Goal: Transaction & Acquisition: Download file/media

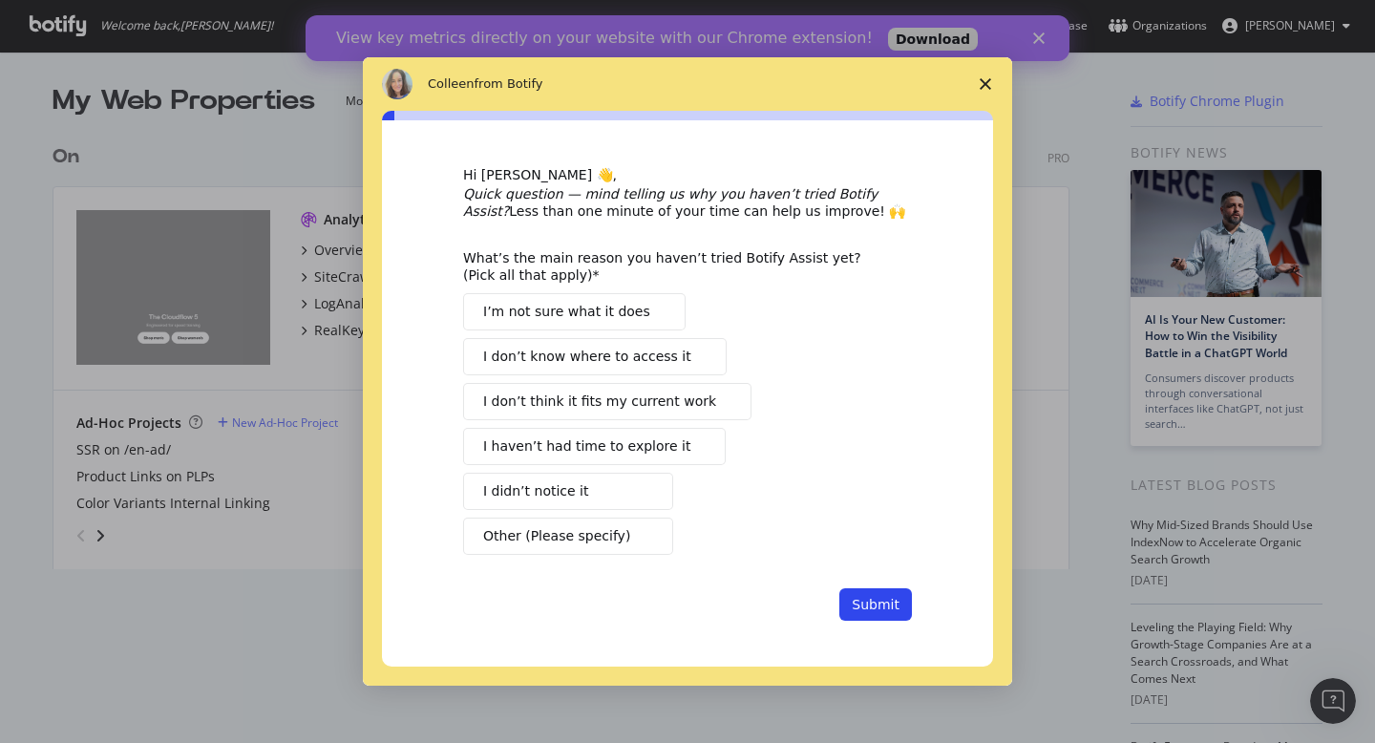
click at [607, 493] on button "I didn’t notice it" at bounding box center [568, 491] width 210 height 37
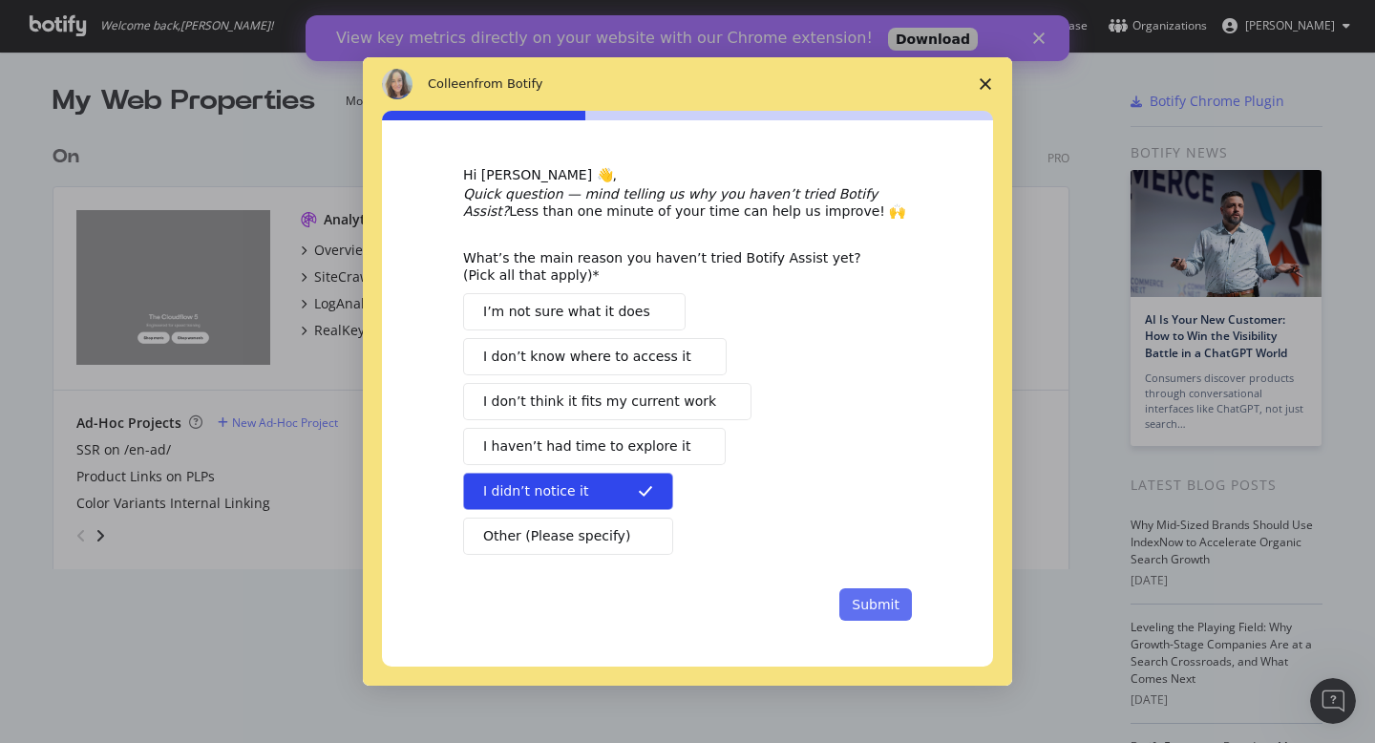
click at [889, 604] on button "Submit" at bounding box center [875, 604] width 73 height 32
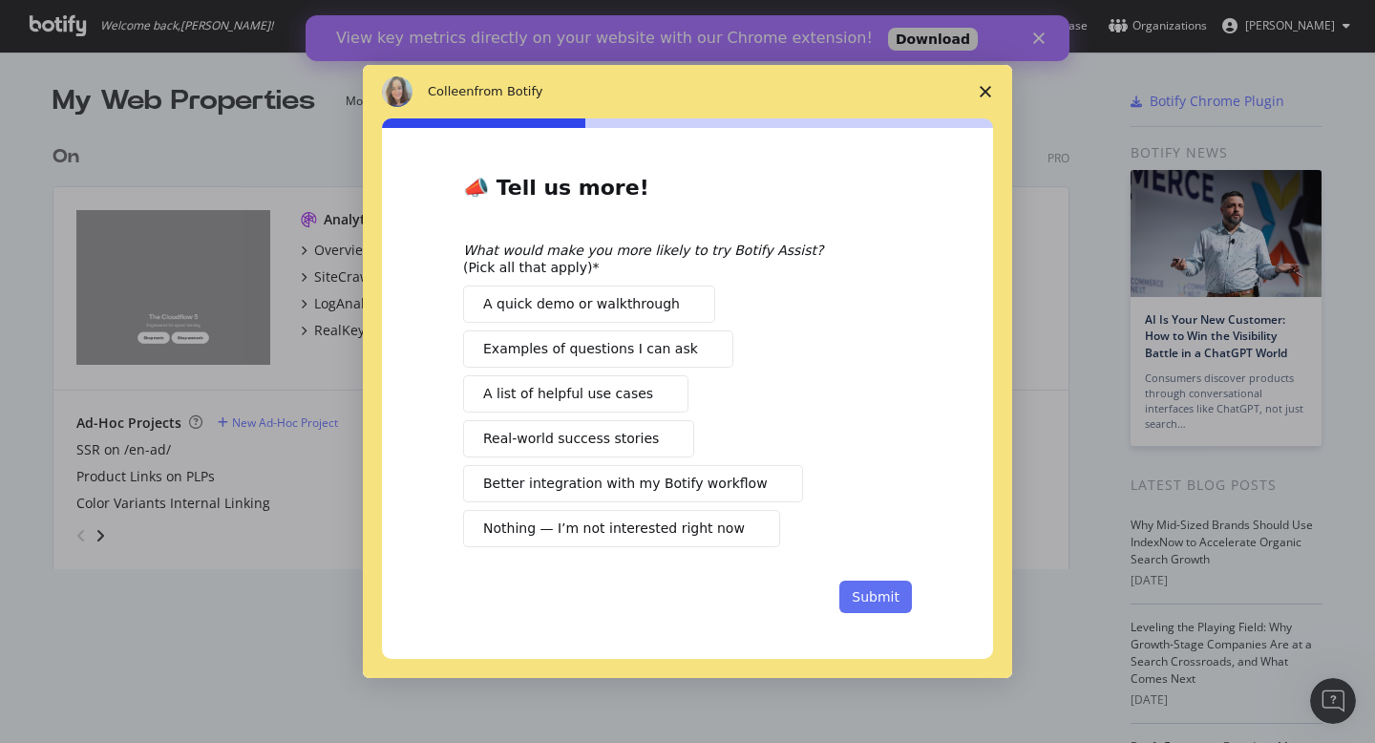
click at [860, 595] on button "Submit" at bounding box center [875, 597] width 73 height 32
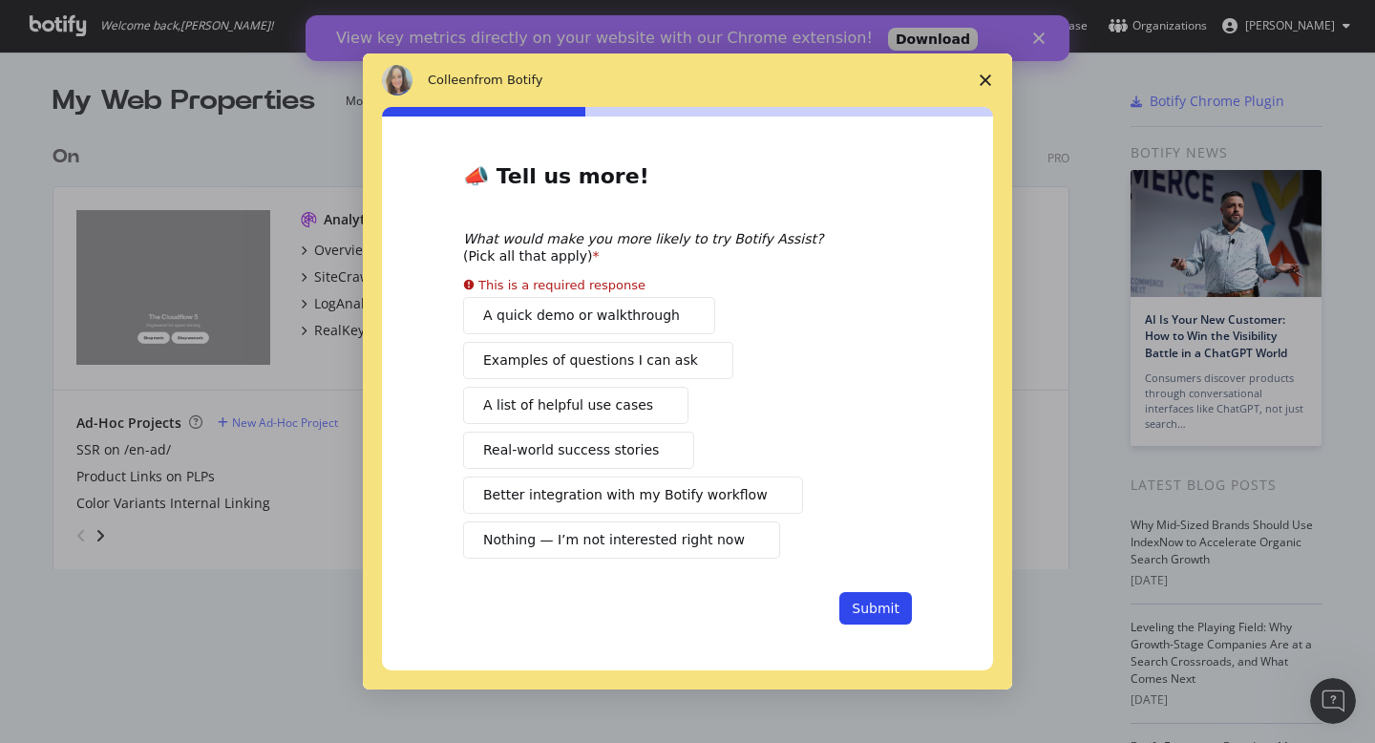
click at [987, 85] on icon "Close survey" at bounding box center [985, 79] width 11 height 11
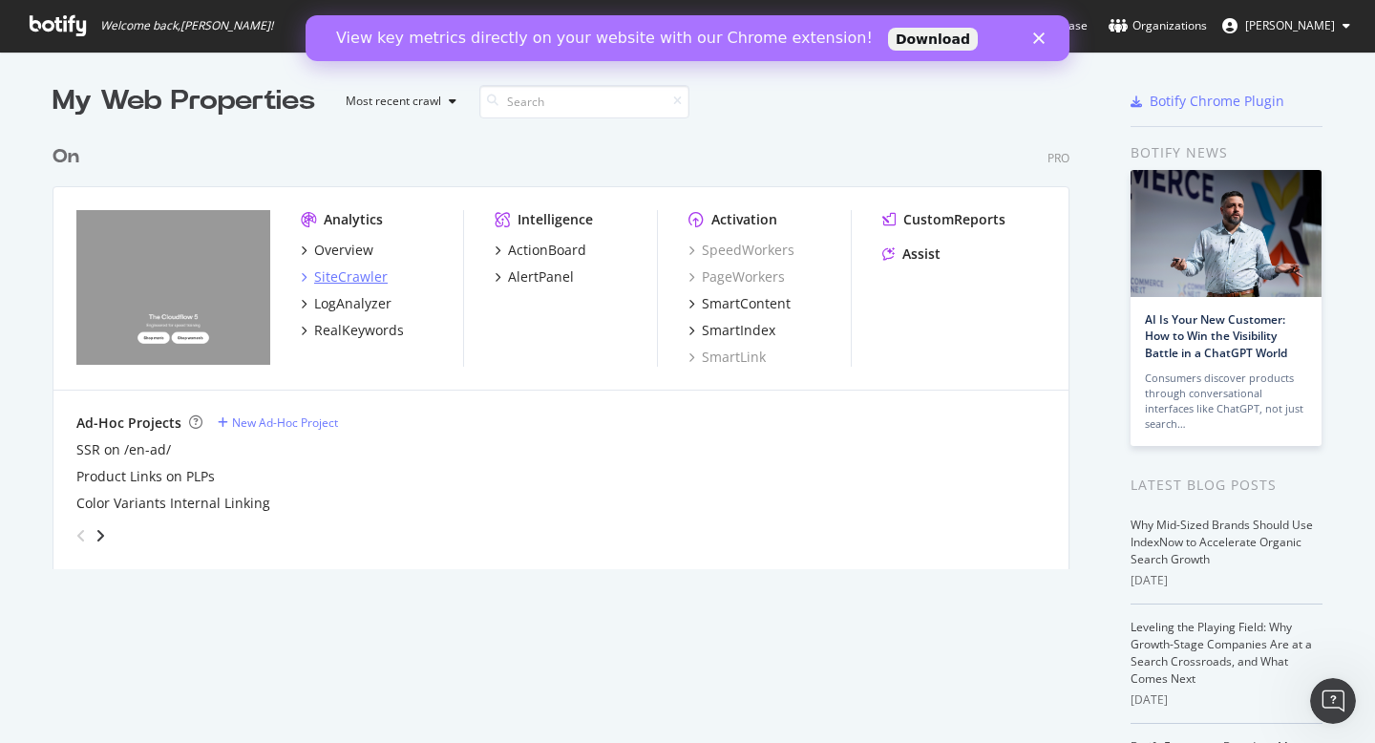
click at [355, 280] on div "SiteCrawler" at bounding box center [351, 276] width 74 height 19
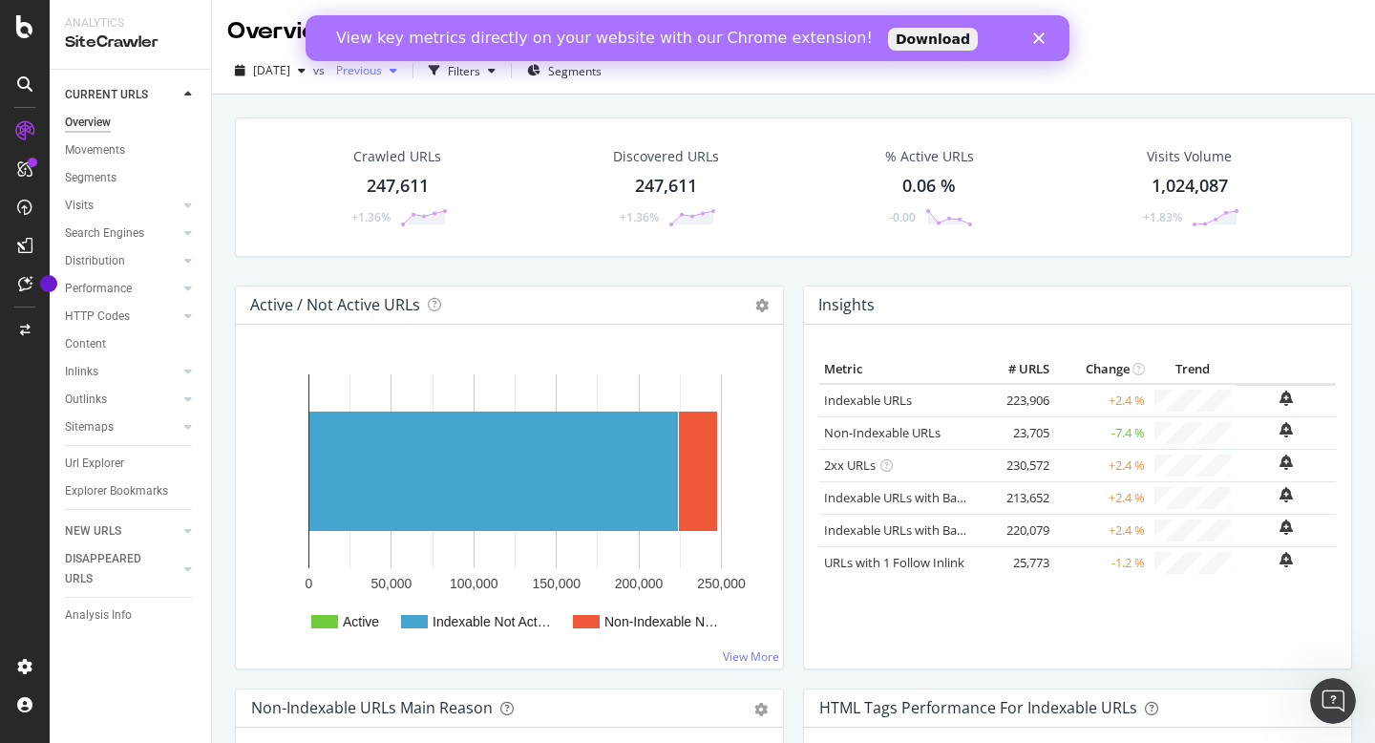
click at [405, 73] on div "button" at bounding box center [393, 70] width 23 height 11
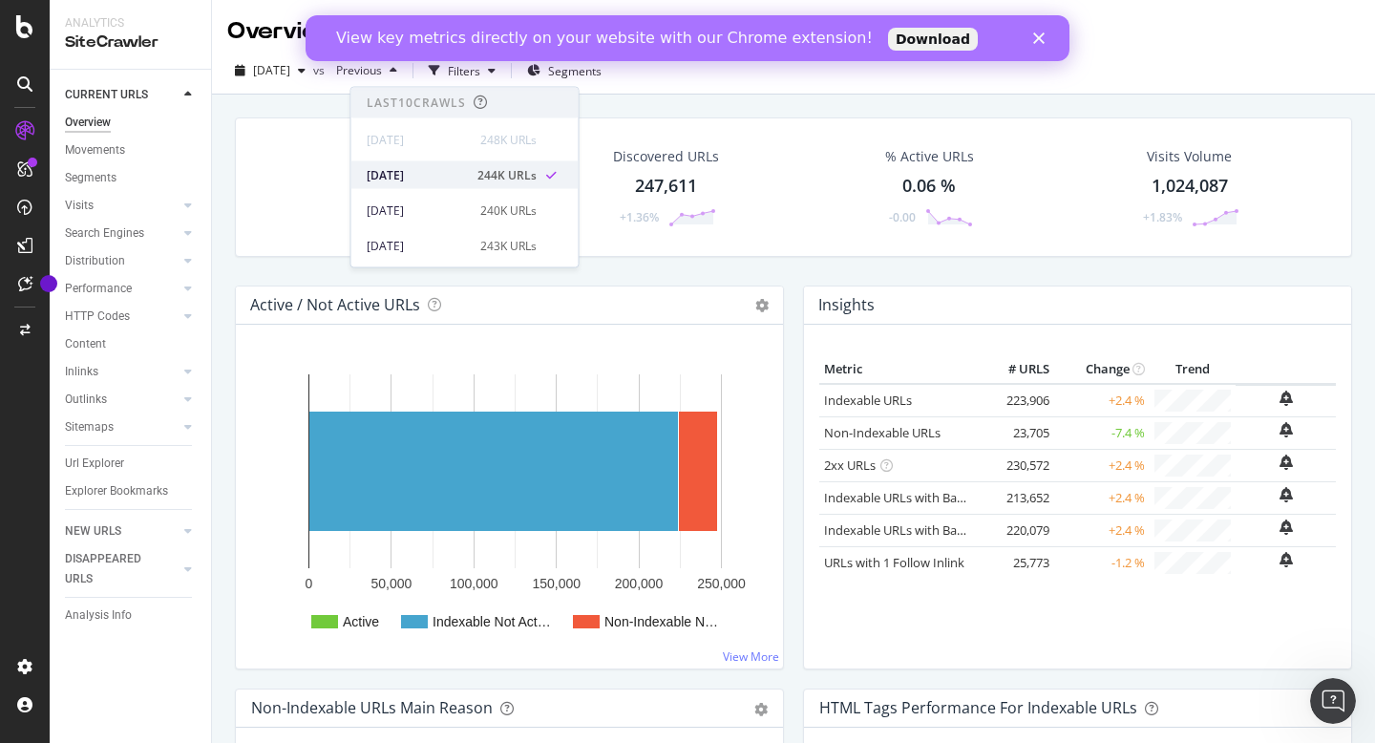
click at [401, 176] on div "[DATE]" at bounding box center [416, 174] width 99 height 17
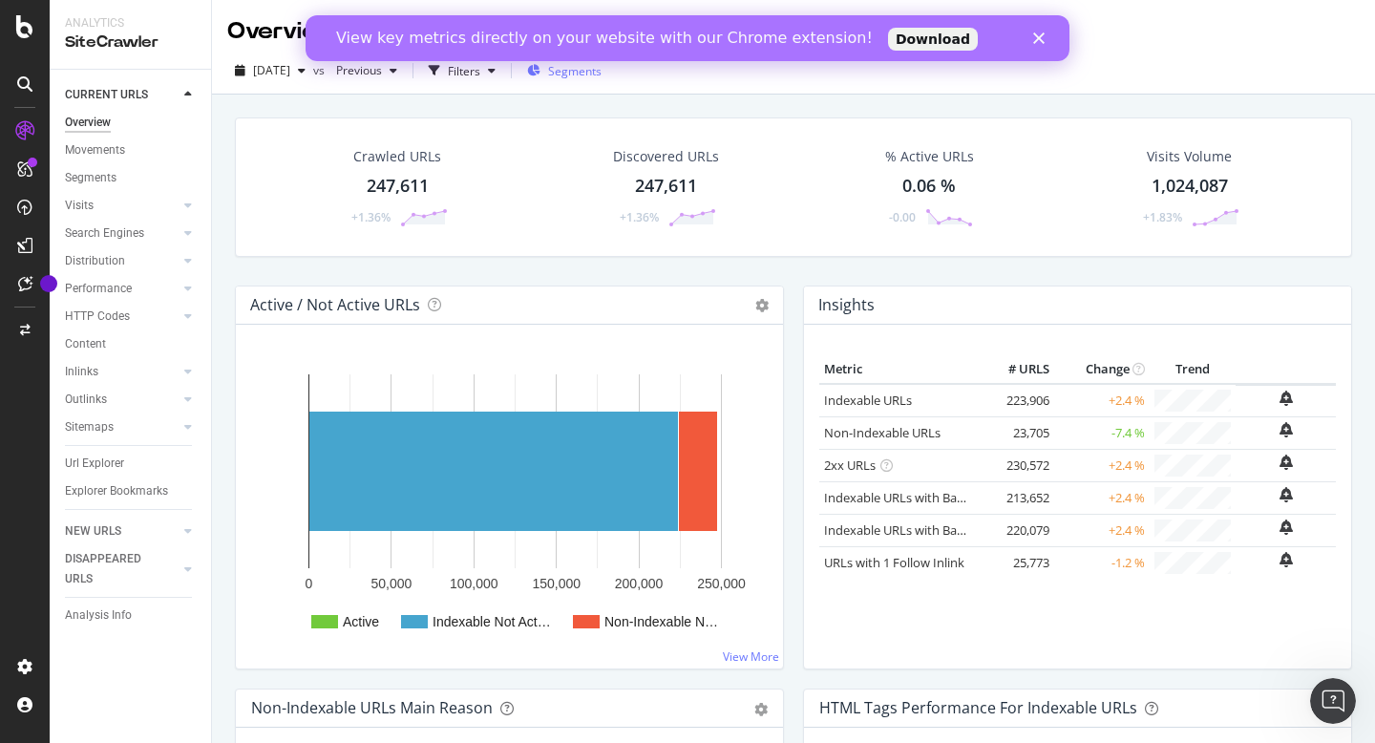
click at [592, 68] on span "Segments" at bounding box center [574, 71] width 53 height 16
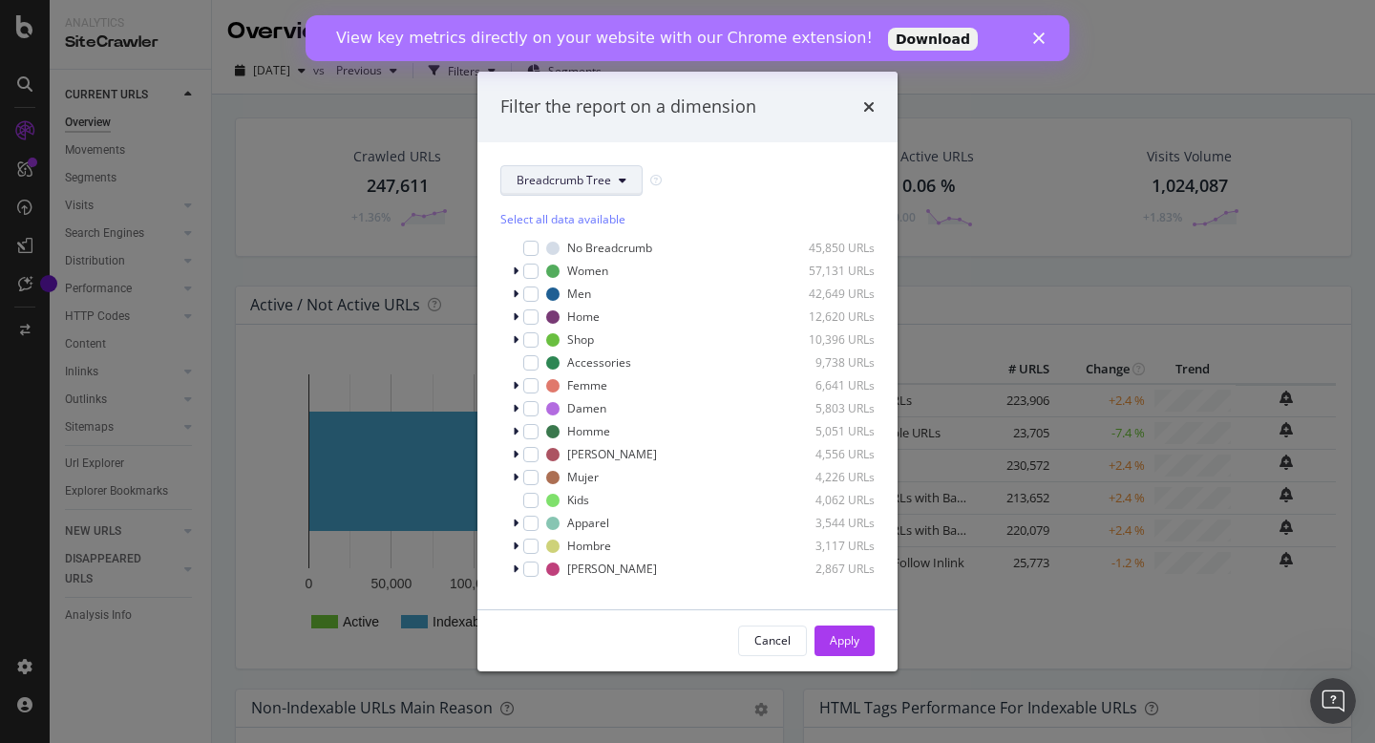
click at [625, 181] on icon "modal" at bounding box center [623, 180] width 8 height 11
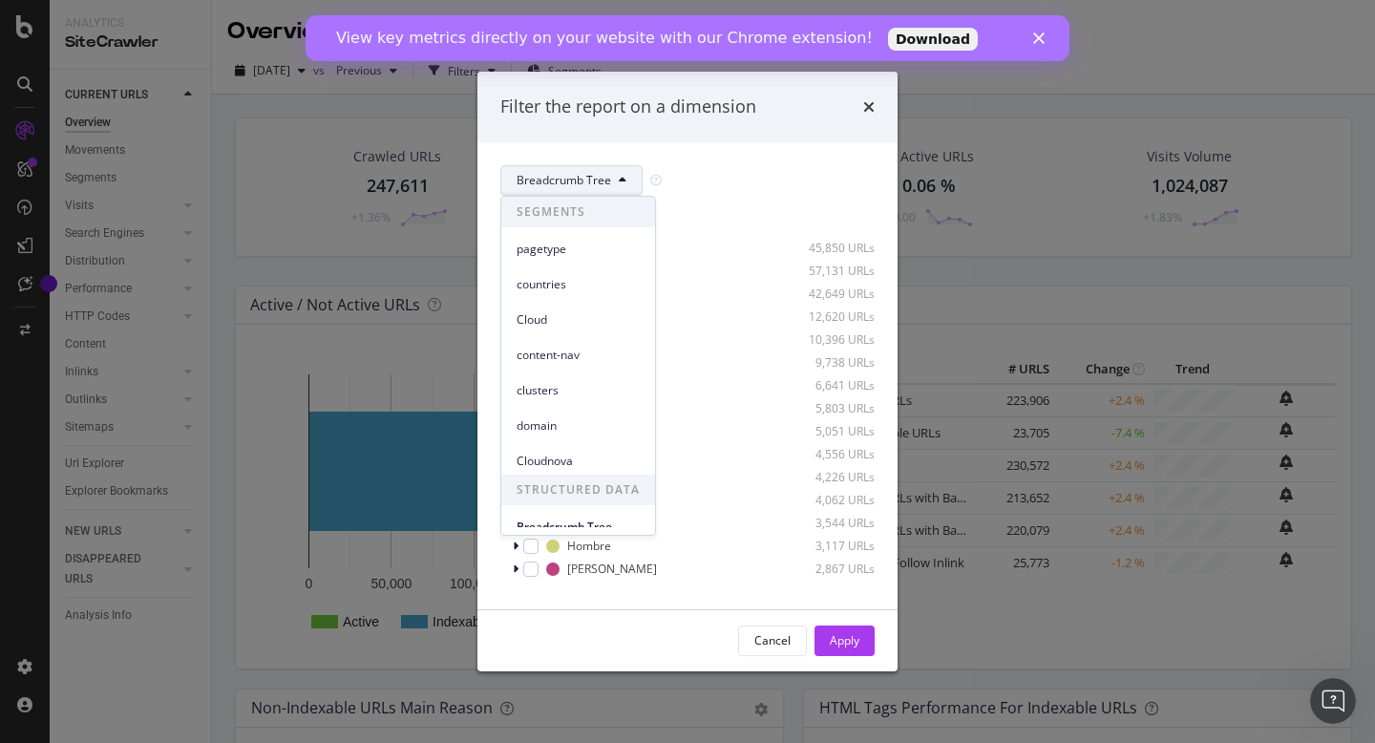
click at [231, 227] on div "Filter the report on a dimension Breadcrumb Tree Select all data available No B…" at bounding box center [687, 371] width 1375 height 743
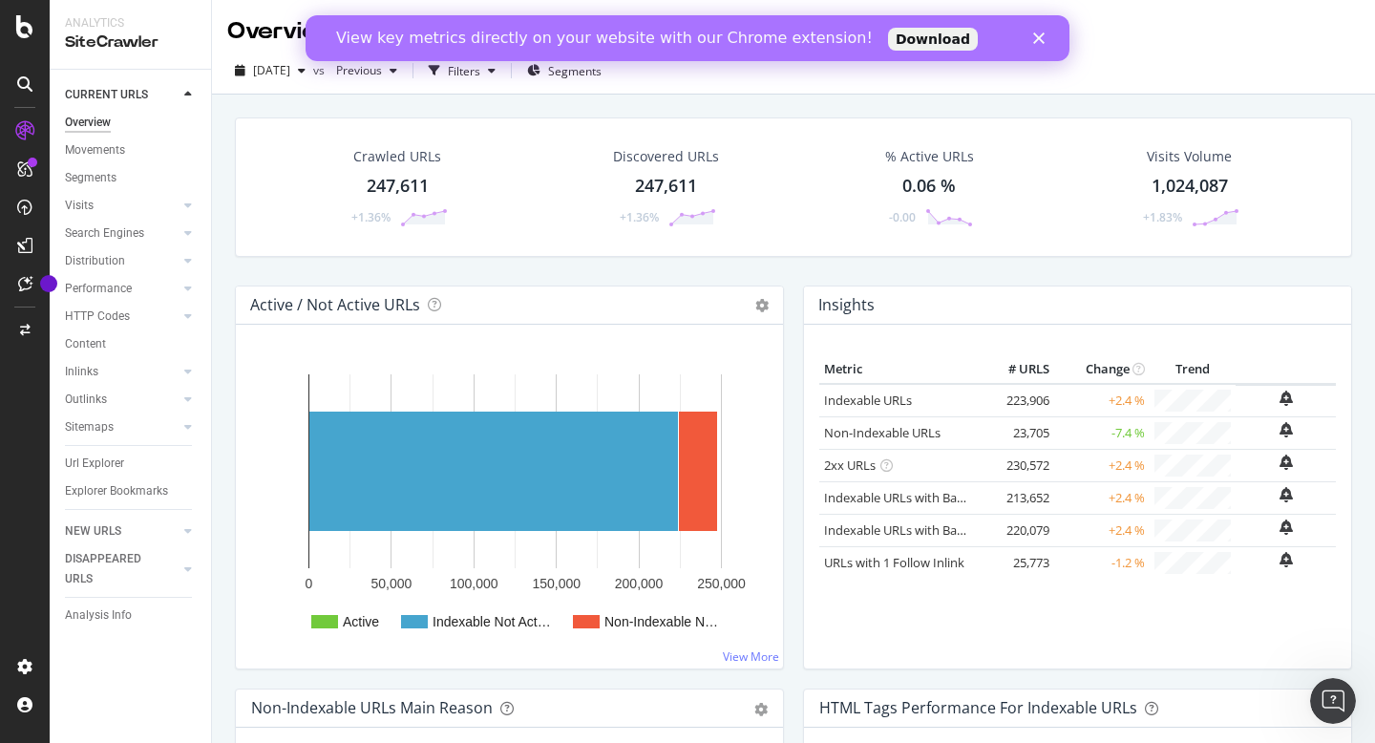
click at [891, 40] on link "Download" at bounding box center [933, 39] width 90 height 23
click at [393, 156] on div "Crawled URLs" at bounding box center [397, 156] width 88 height 19
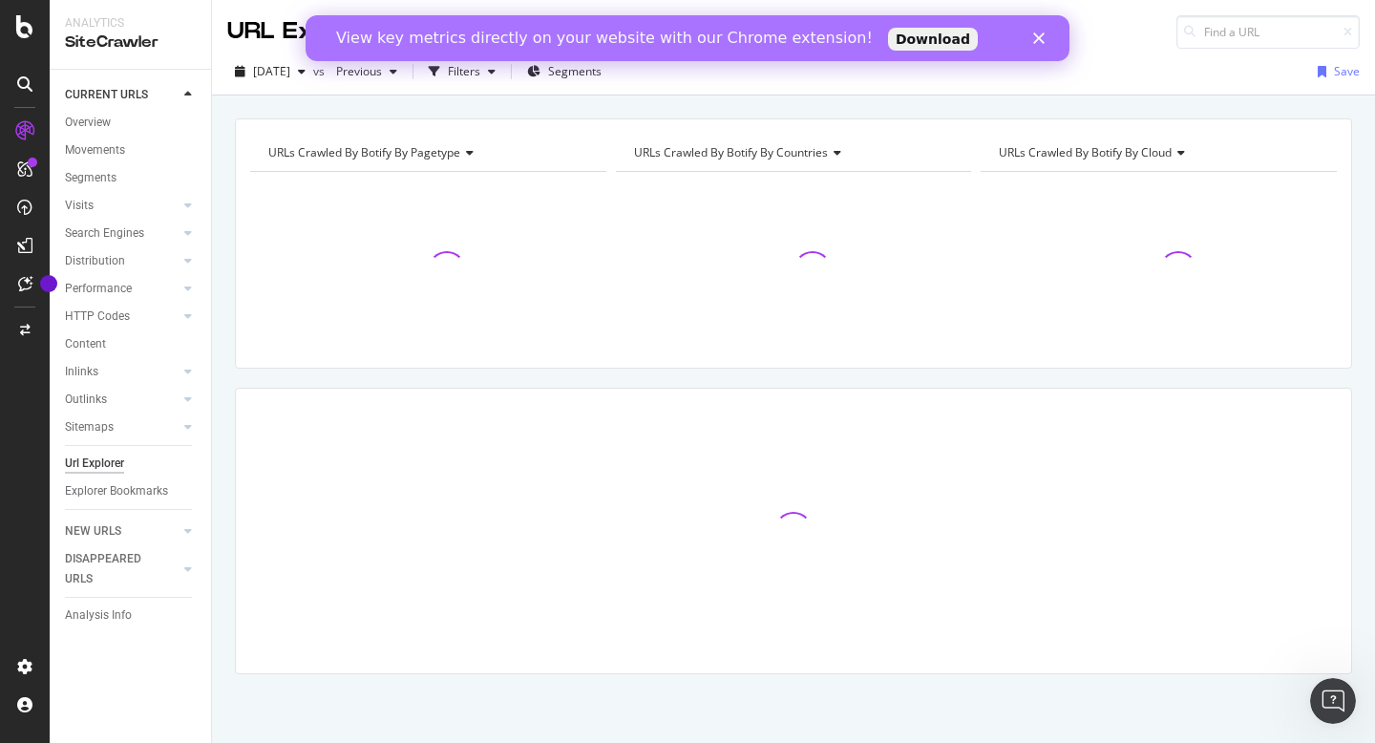
click at [466, 158] on icon at bounding box center [466, 152] width 13 height 11
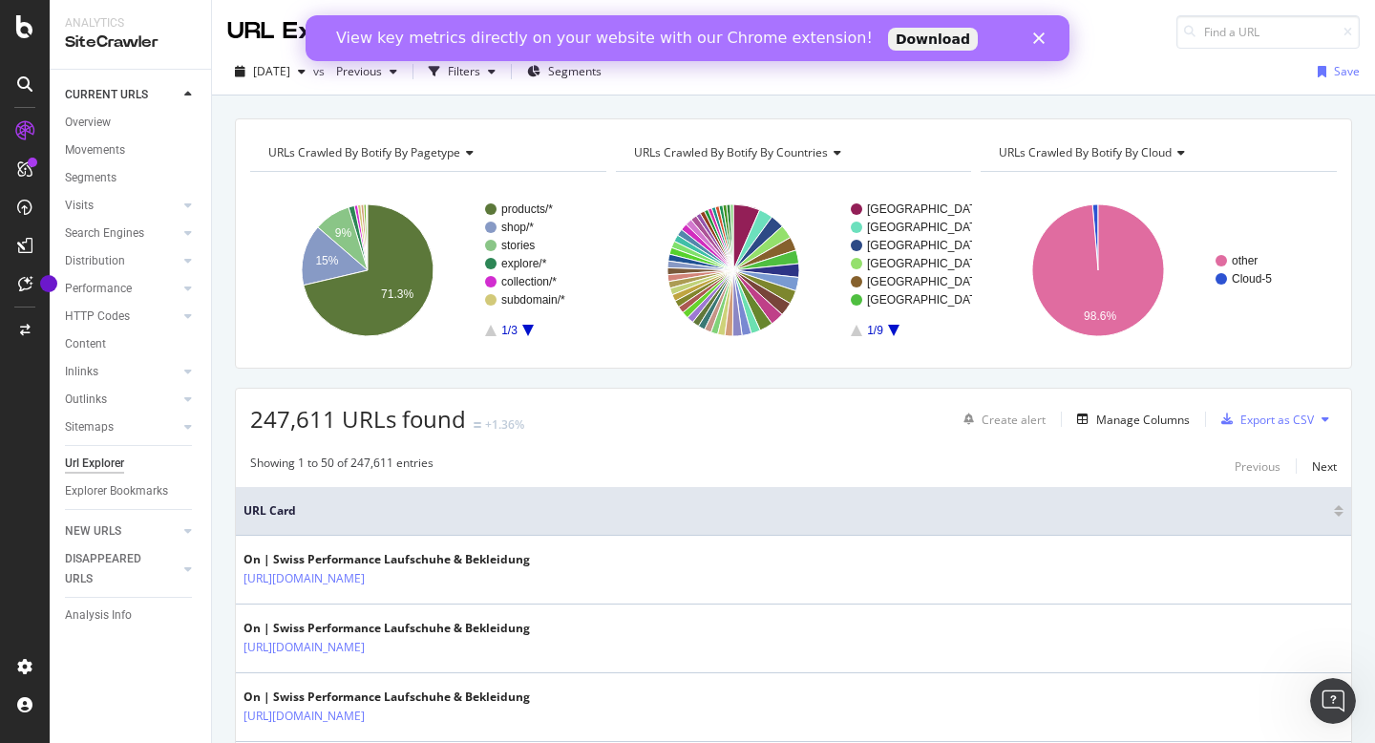
click at [468, 154] on icon at bounding box center [466, 152] width 13 height 11
click at [559, 111] on div "URLs Crawled By Botify By pagetype Chart (by Value) Table Expand Export as CSV …" at bounding box center [793, 119] width 1163 height 46
click at [541, 72] on icon "button" at bounding box center [533, 71] width 13 height 11
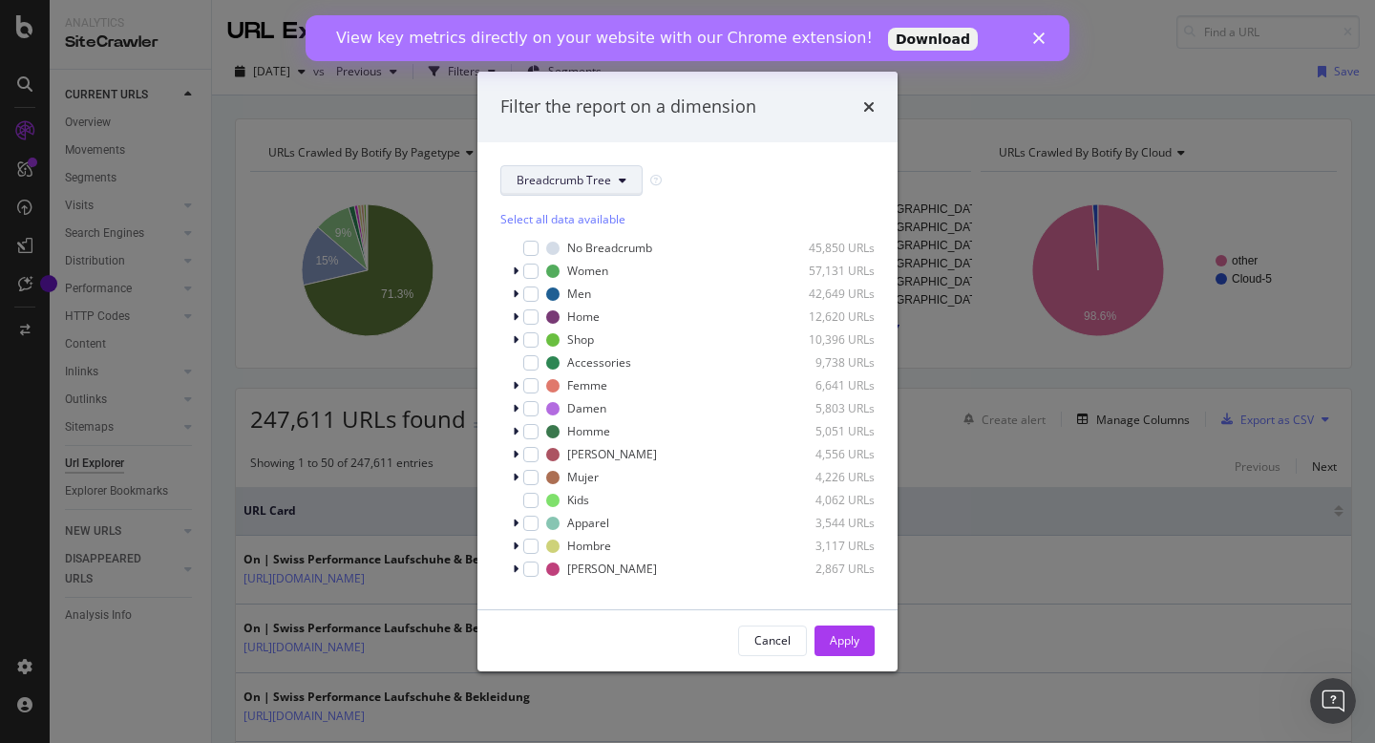
click at [584, 188] on span "Breadcrumb Tree" at bounding box center [564, 180] width 95 height 16
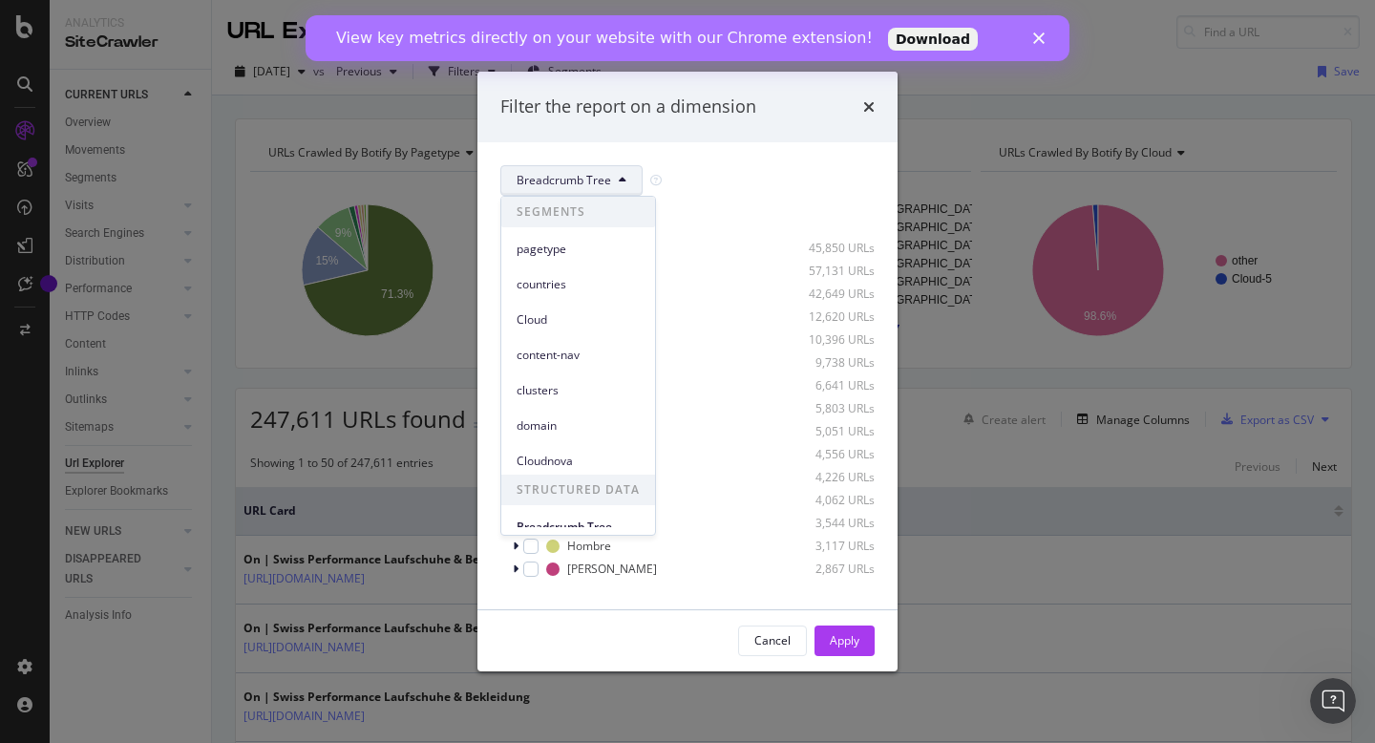
scroll to position [3, 0]
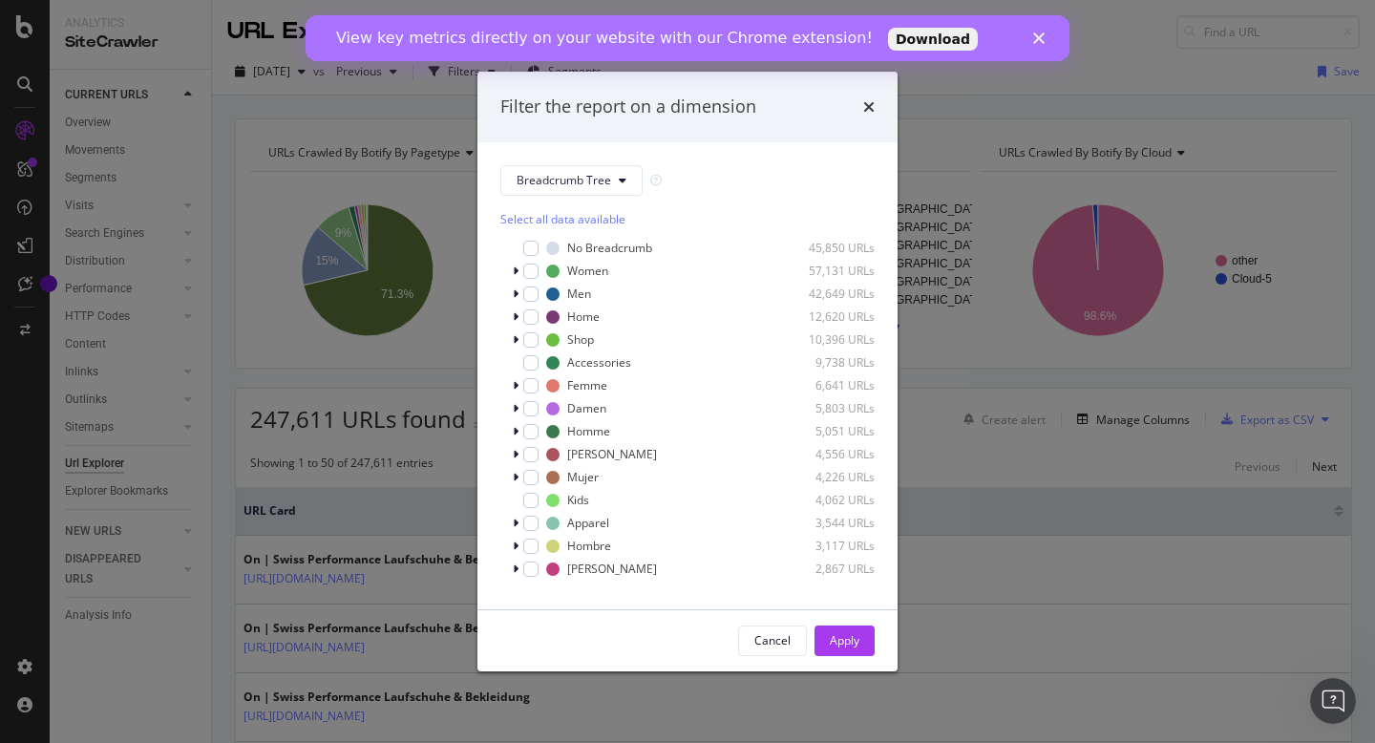
click at [381, 108] on div "Filter the report on a dimension Breadcrumb Tree Select all data available No B…" at bounding box center [687, 371] width 1375 height 743
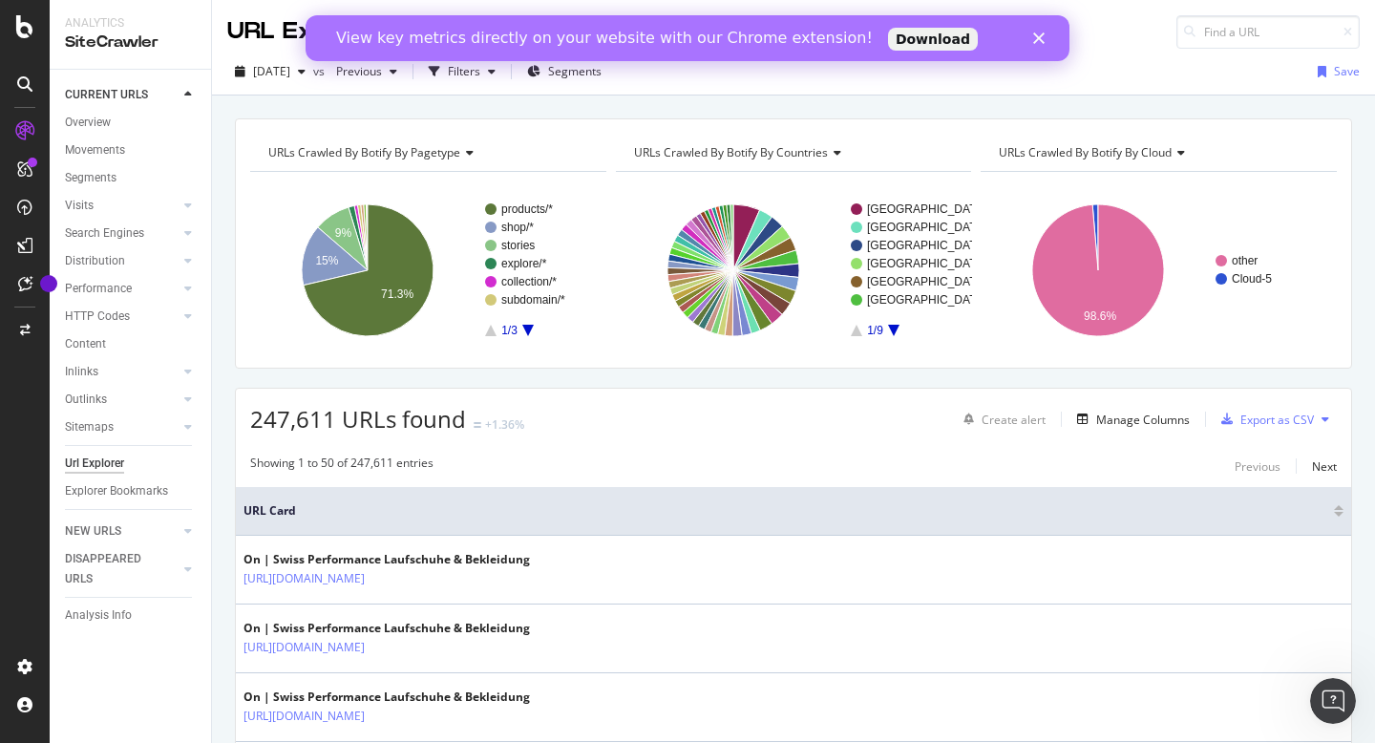
click at [381, 108] on div "URLs Crawled By Botify By pagetype Chart (by Value) Table Expand Export as CSV …" at bounding box center [793, 119] width 1163 height 46
click at [405, 75] on div "button" at bounding box center [393, 71] width 23 height 11
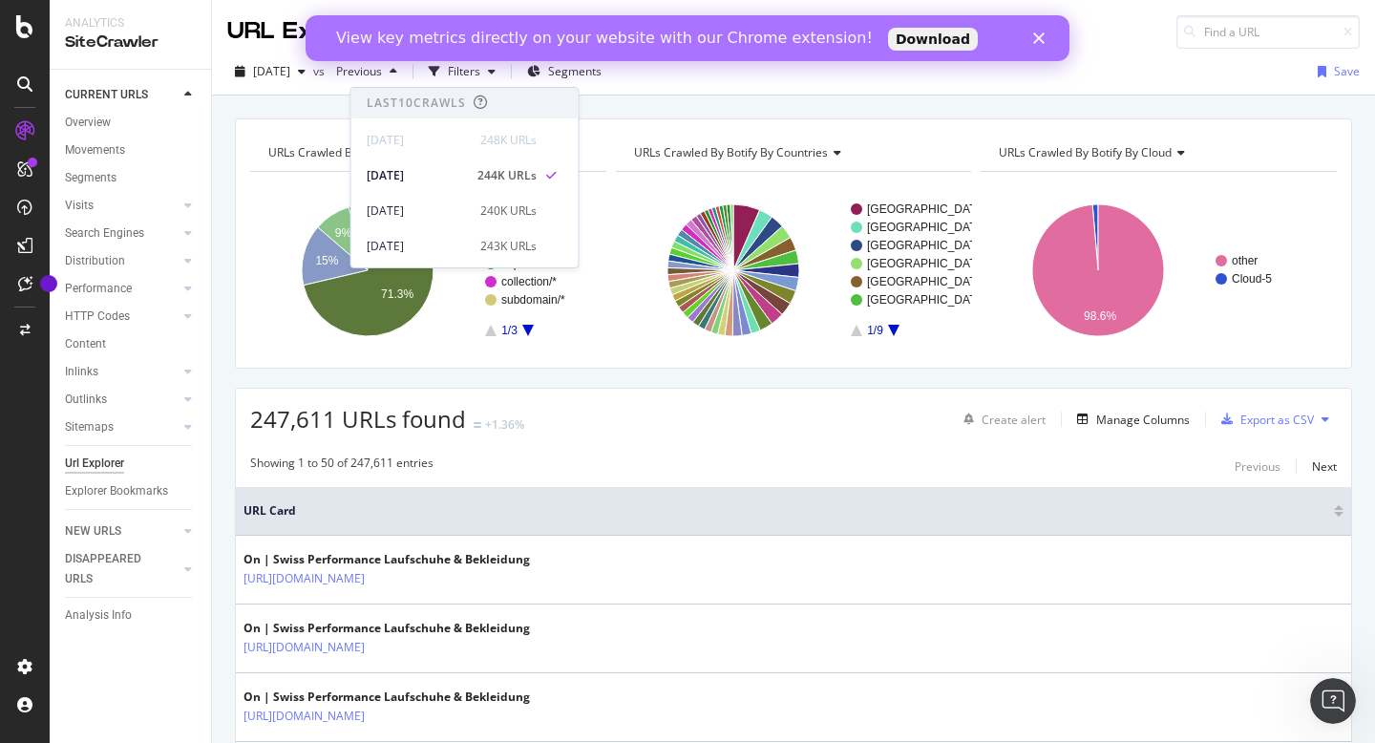
click at [324, 103] on div "URLs Crawled By Botify By pagetype Chart (by Value) Table Expand Export as CSV …" at bounding box center [793, 119] width 1163 height 46
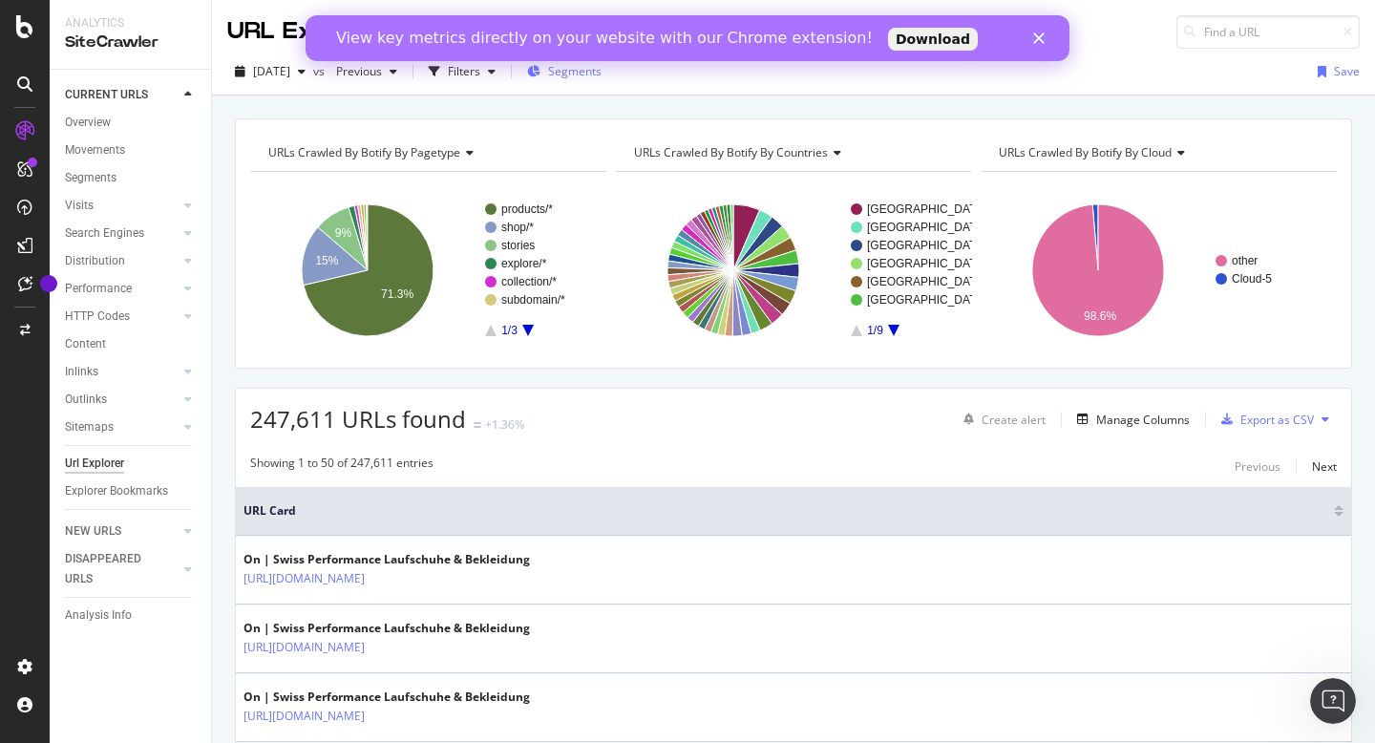
click at [602, 78] on span "Segments" at bounding box center [574, 71] width 53 height 16
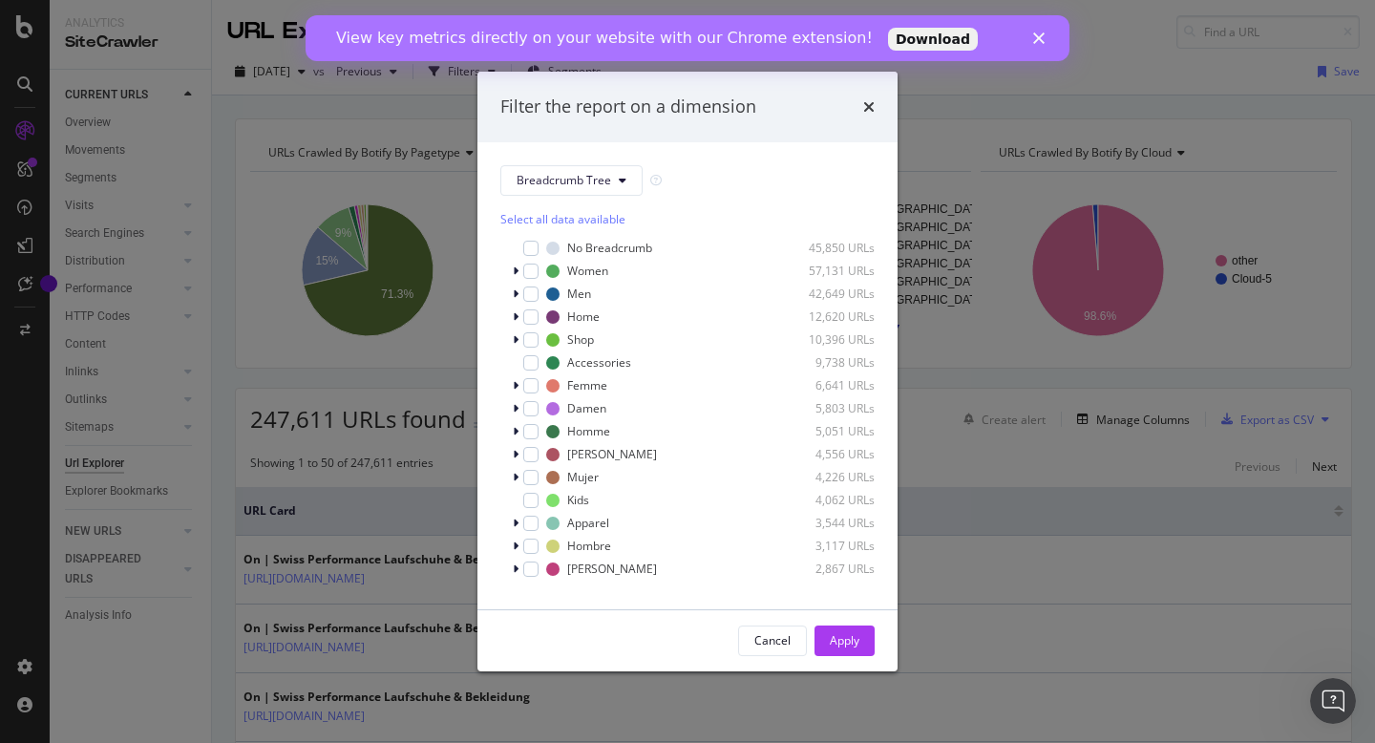
click at [448, 105] on div "Filter the report on a dimension Breadcrumb Tree Select all data available No B…" at bounding box center [687, 371] width 1375 height 743
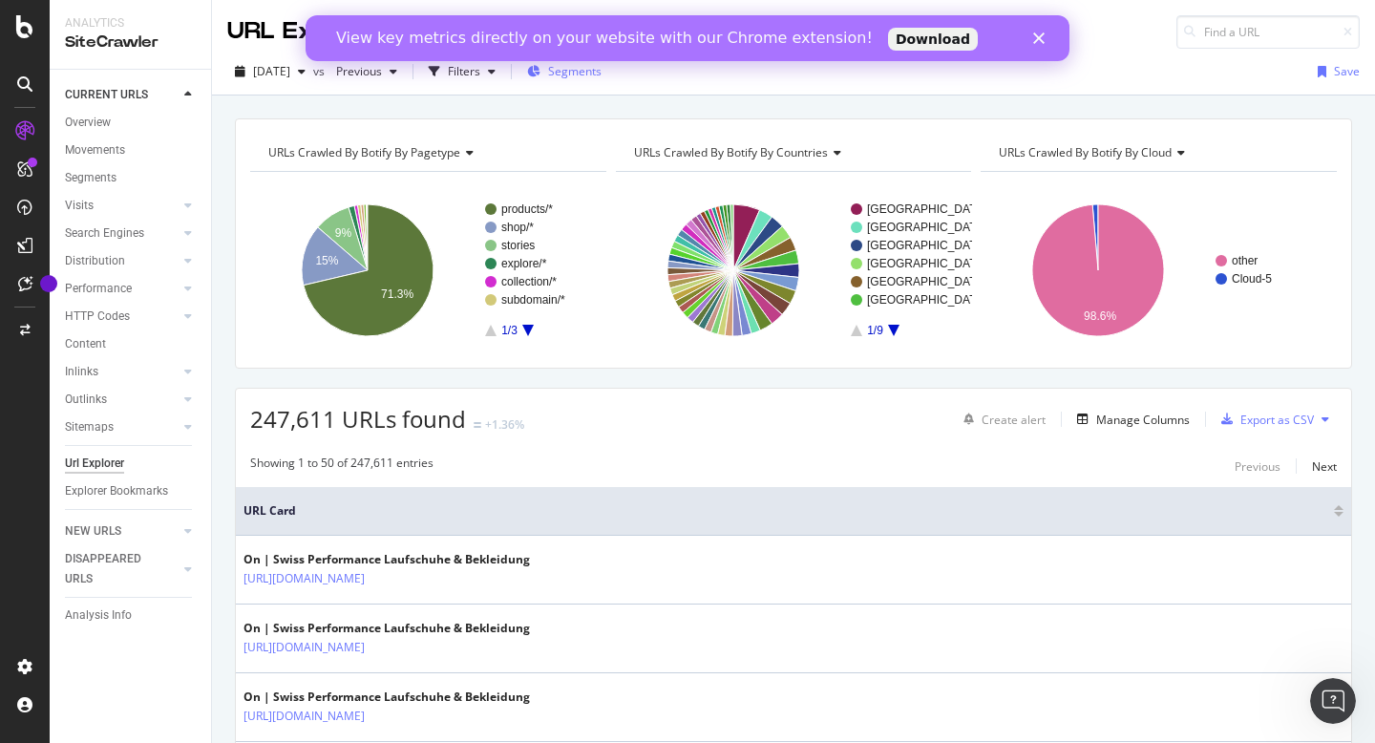
click at [583, 74] on span "Segments" at bounding box center [574, 71] width 53 height 16
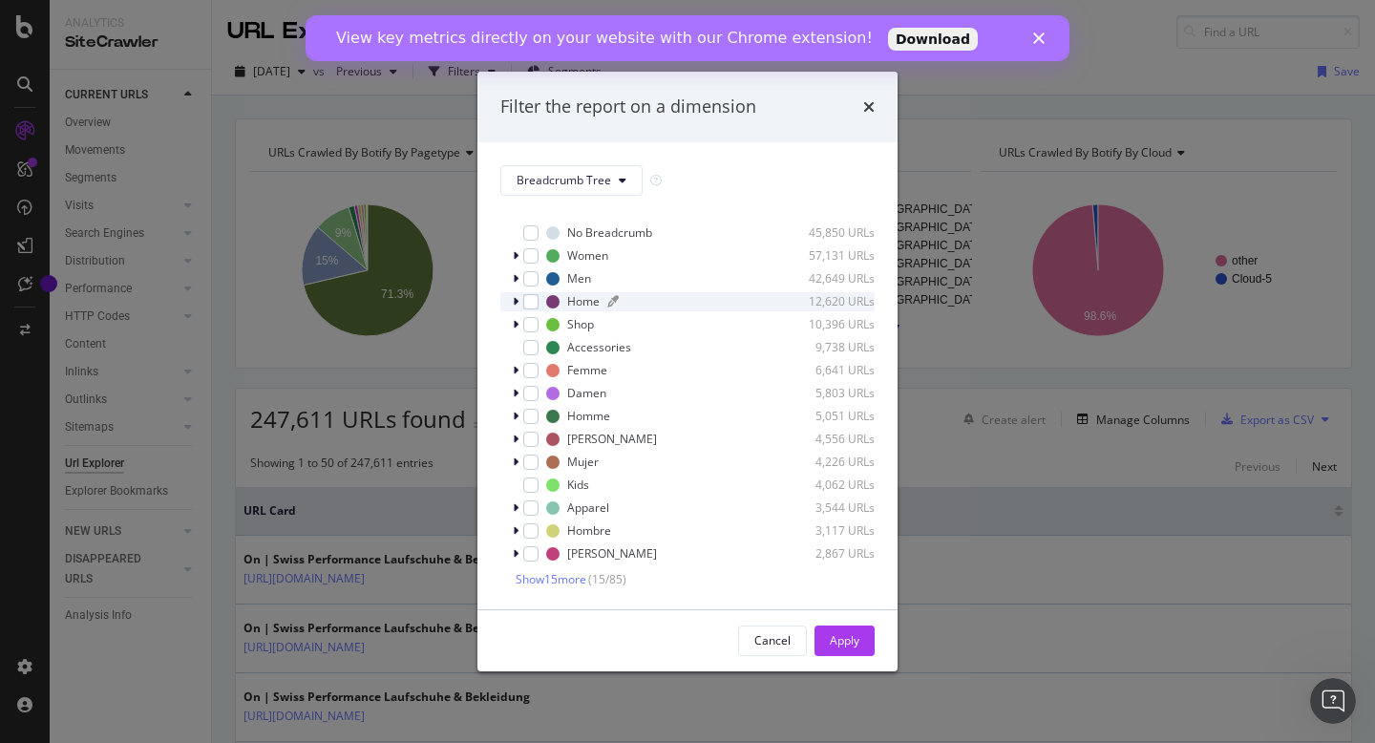
scroll to position [1, 0]
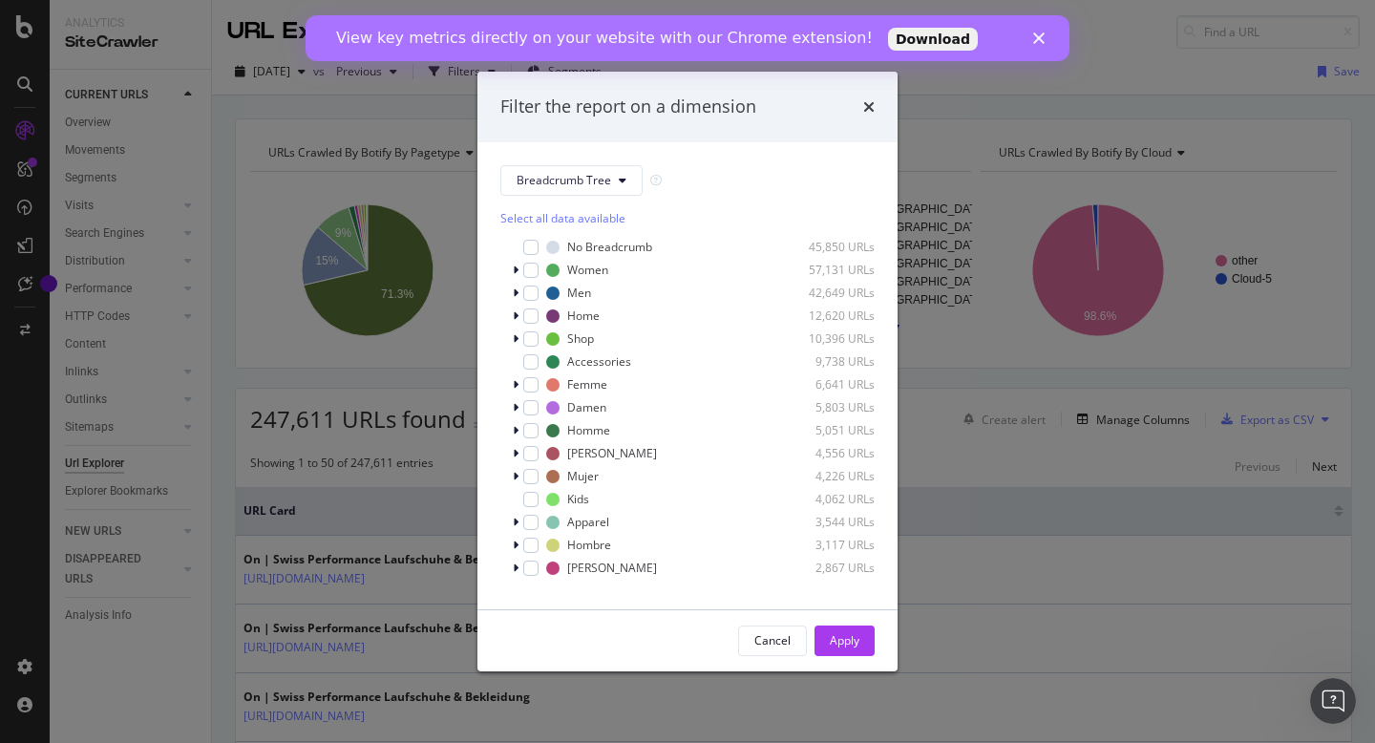
click at [1030, 33] on div "View key metrics directly on your website with our Chrome extension! Download" at bounding box center [688, 38] width 764 height 31
click at [1040, 42] on icon "Close" at bounding box center [1038, 37] width 11 height 11
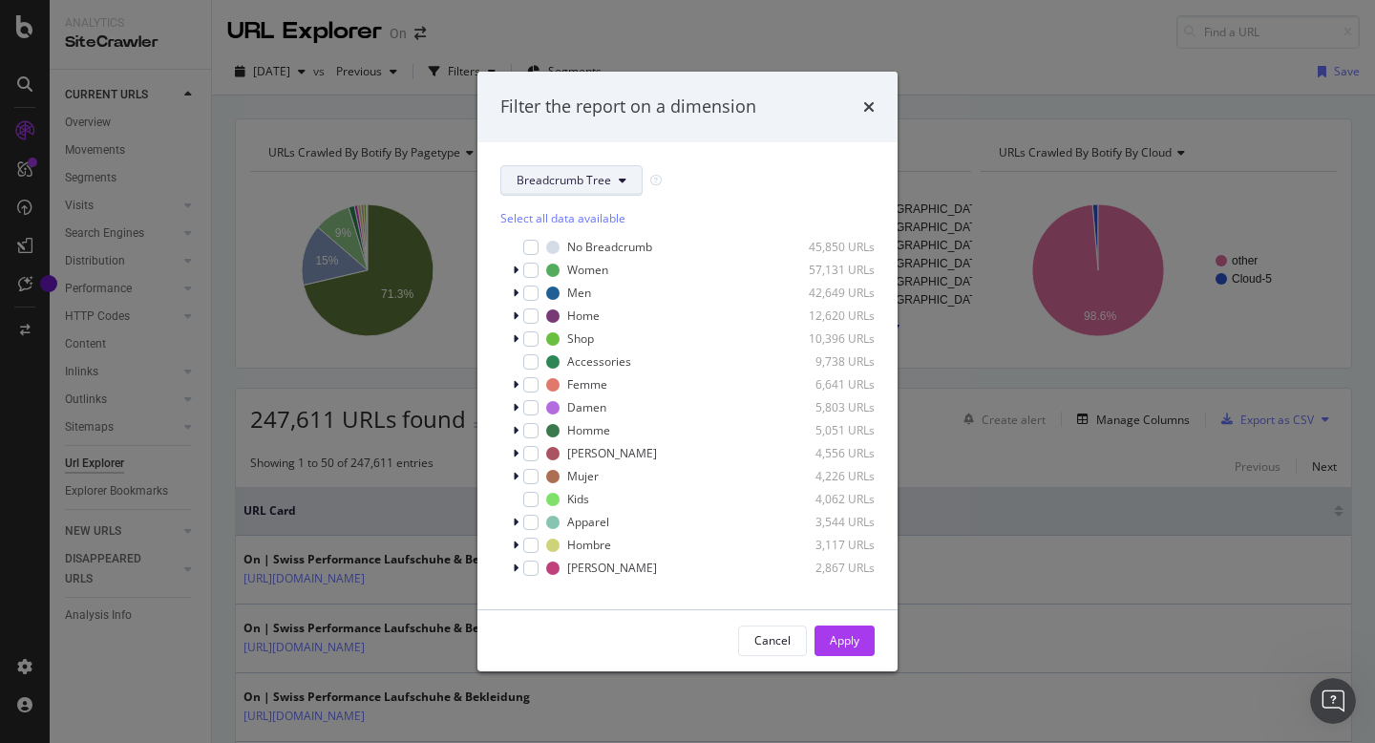
click at [626, 181] on button "Breadcrumb Tree" at bounding box center [571, 180] width 142 height 31
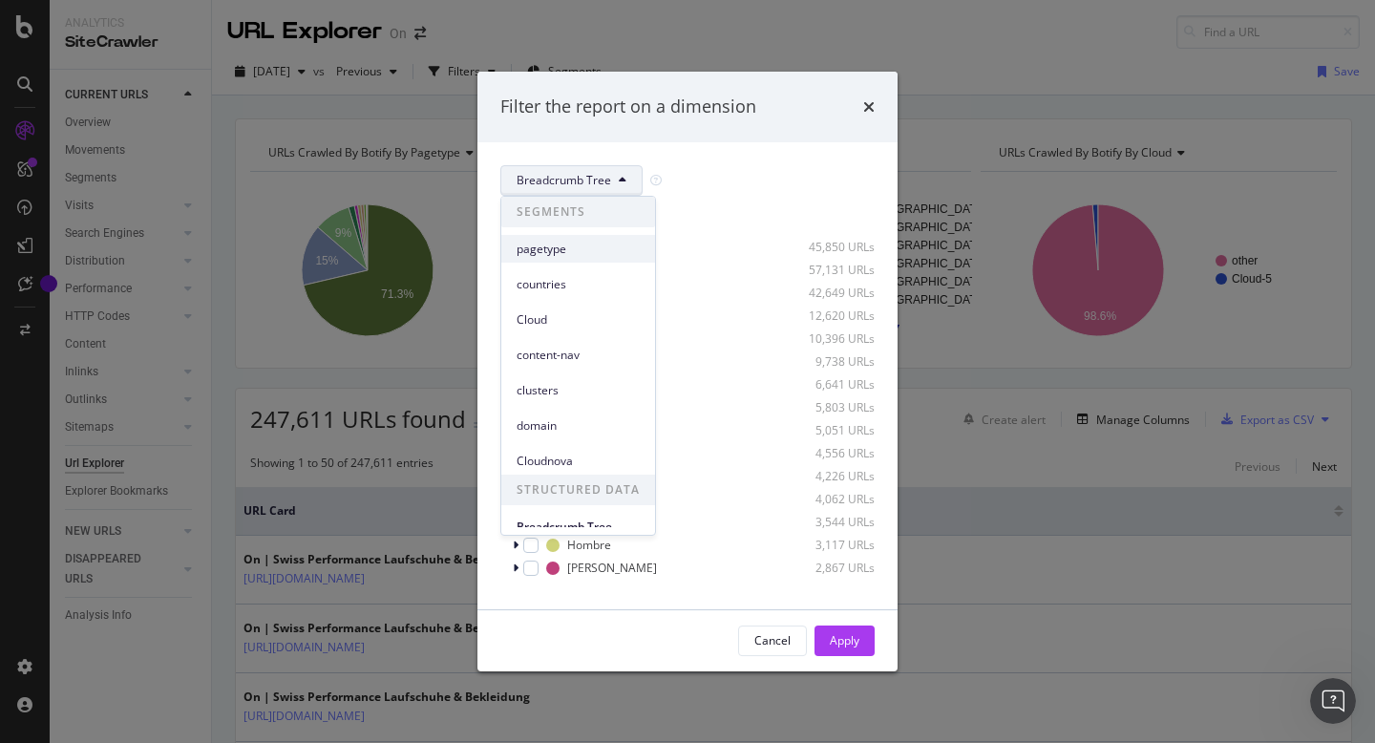
click at [561, 257] on span "pagetype" at bounding box center [578, 249] width 123 height 17
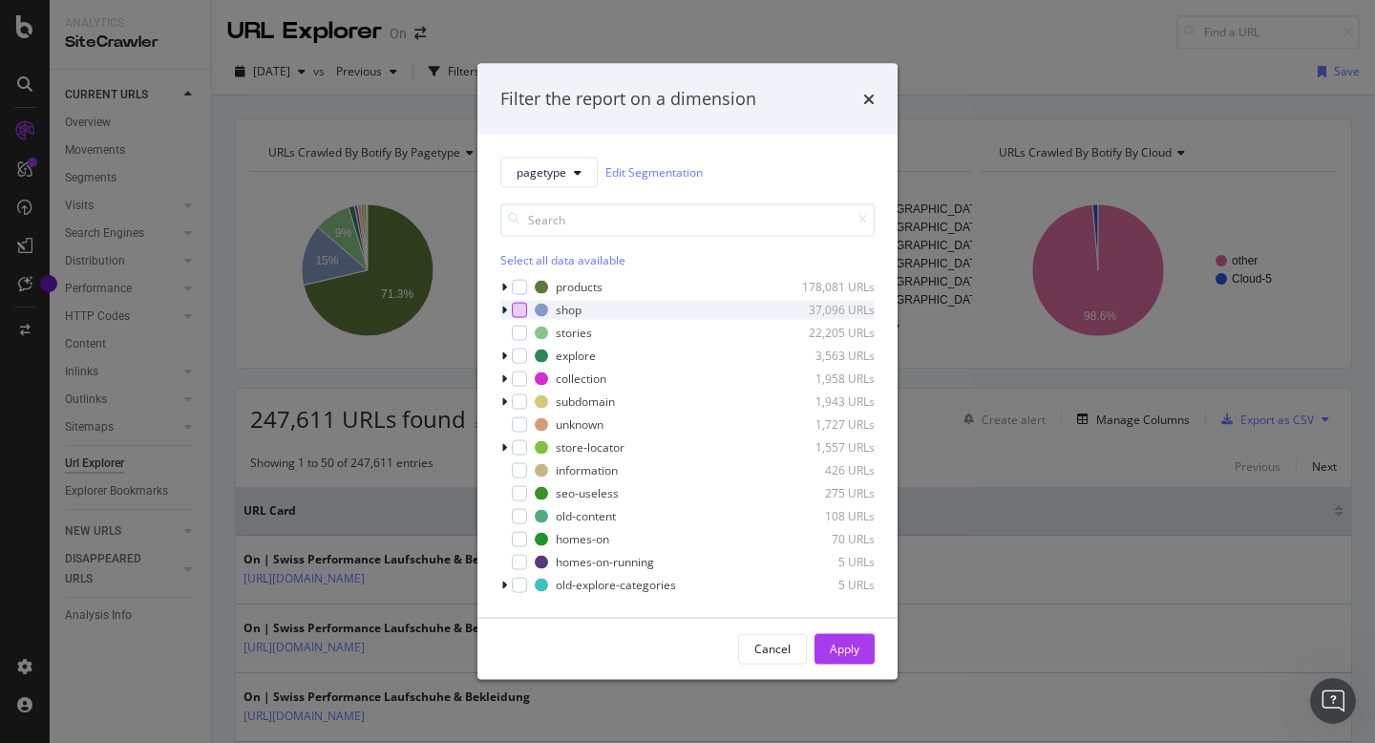
click at [519, 310] on div "modal" at bounding box center [519, 309] width 15 height 15
click at [849, 642] on div "Apply" at bounding box center [845, 649] width 30 height 16
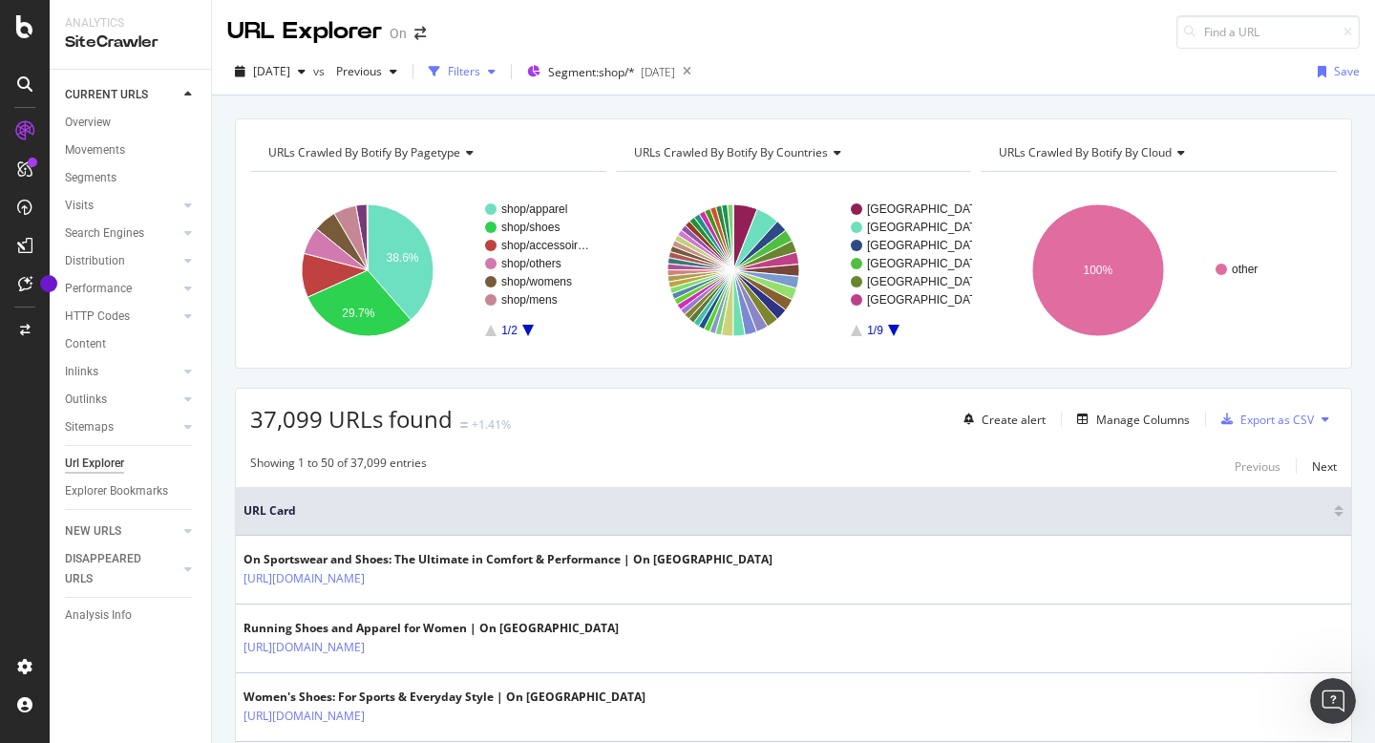
click at [503, 80] on div "Filters" at bounding box center [462, 71] width 82 height 29
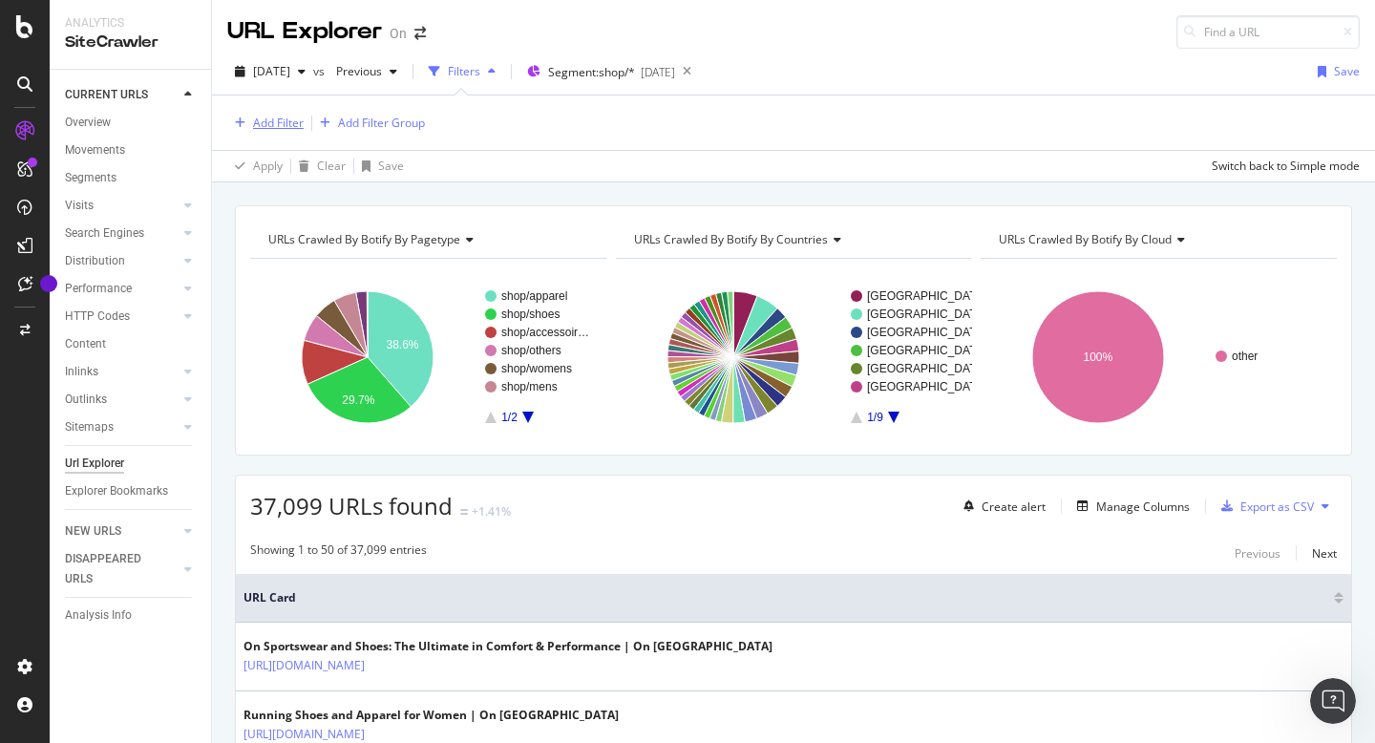
click at [290, 122] on div "Add Filter" at bounding box center [278, 123] width 51 height 16
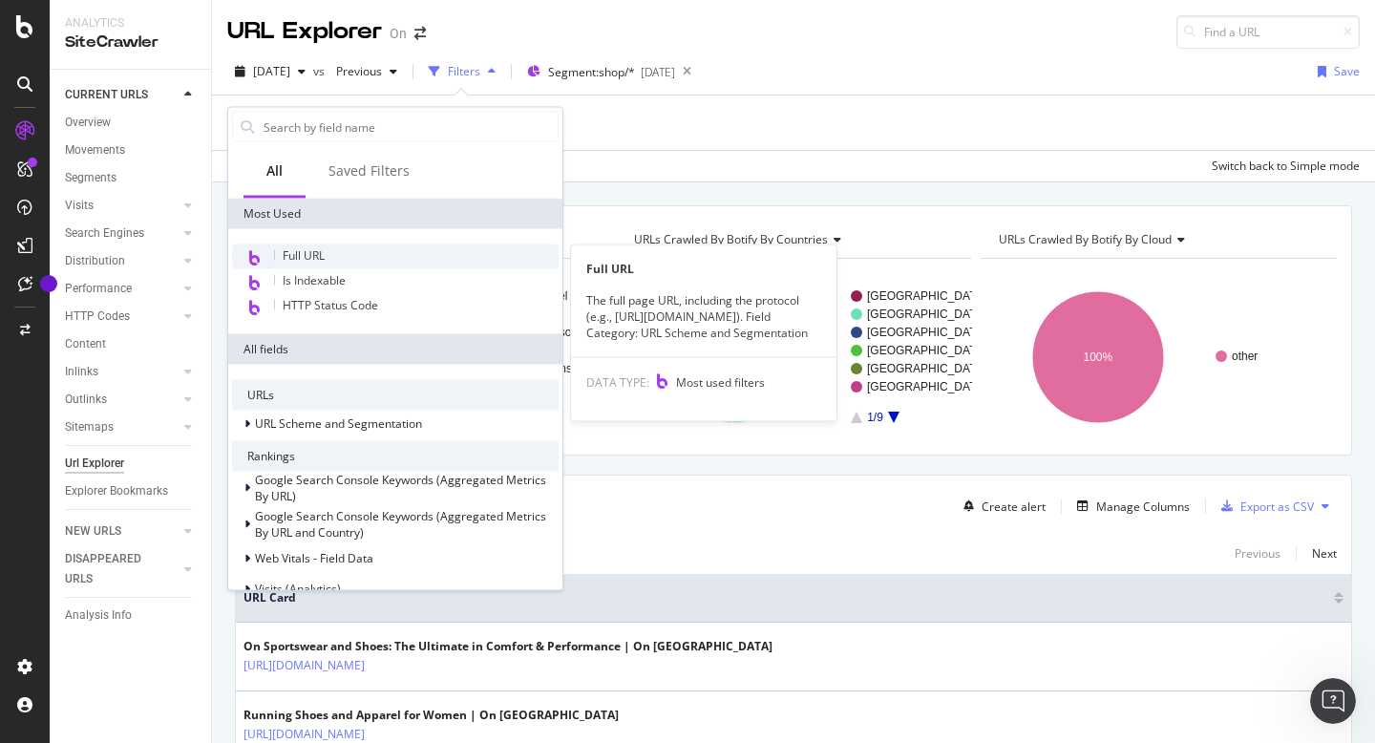
click at [309, 253] on span "Full URL" at bounding box center [304, 255] width 42 height 16
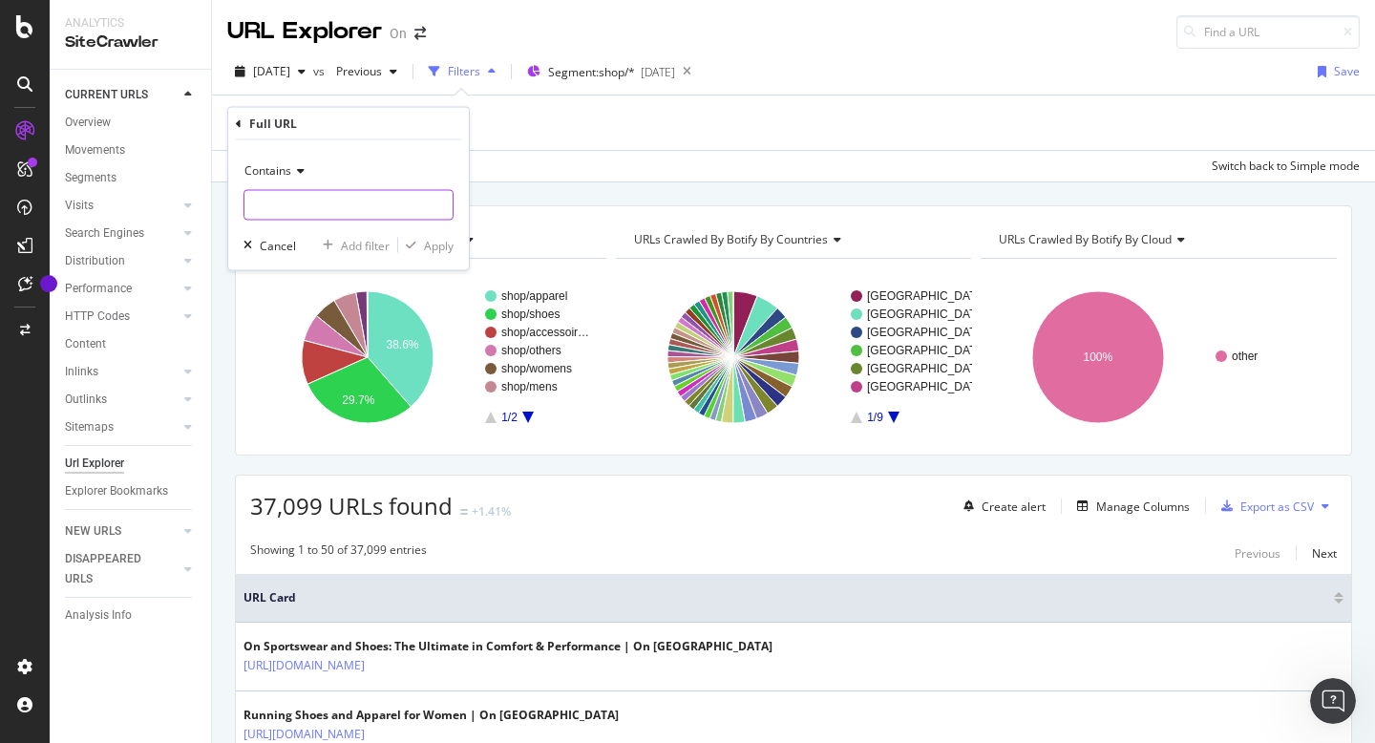
click at [287, 199] on input "text" at bounding box center [348, 205] width 208 height 31
type input "/"
type input "/en-us/"
click at [441, 240] on div "Apply" at bounding box center [439, 245] width 30 height 16
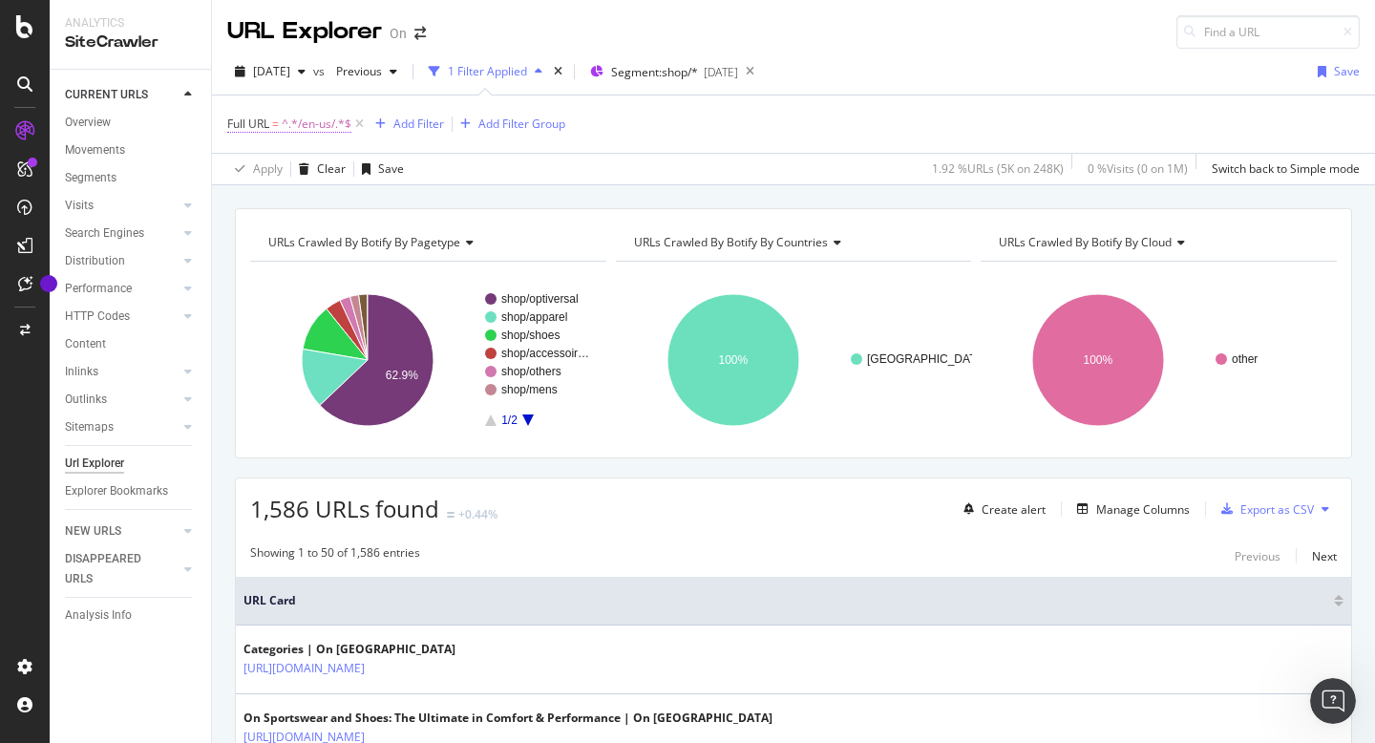
click at [260, 122] on span "Full URL" at bounding box center [248, 124] width 42 height 16
click at [498, 73] on div "1 Filter Applied" at bounding box center [487, 71] width 79 height 16
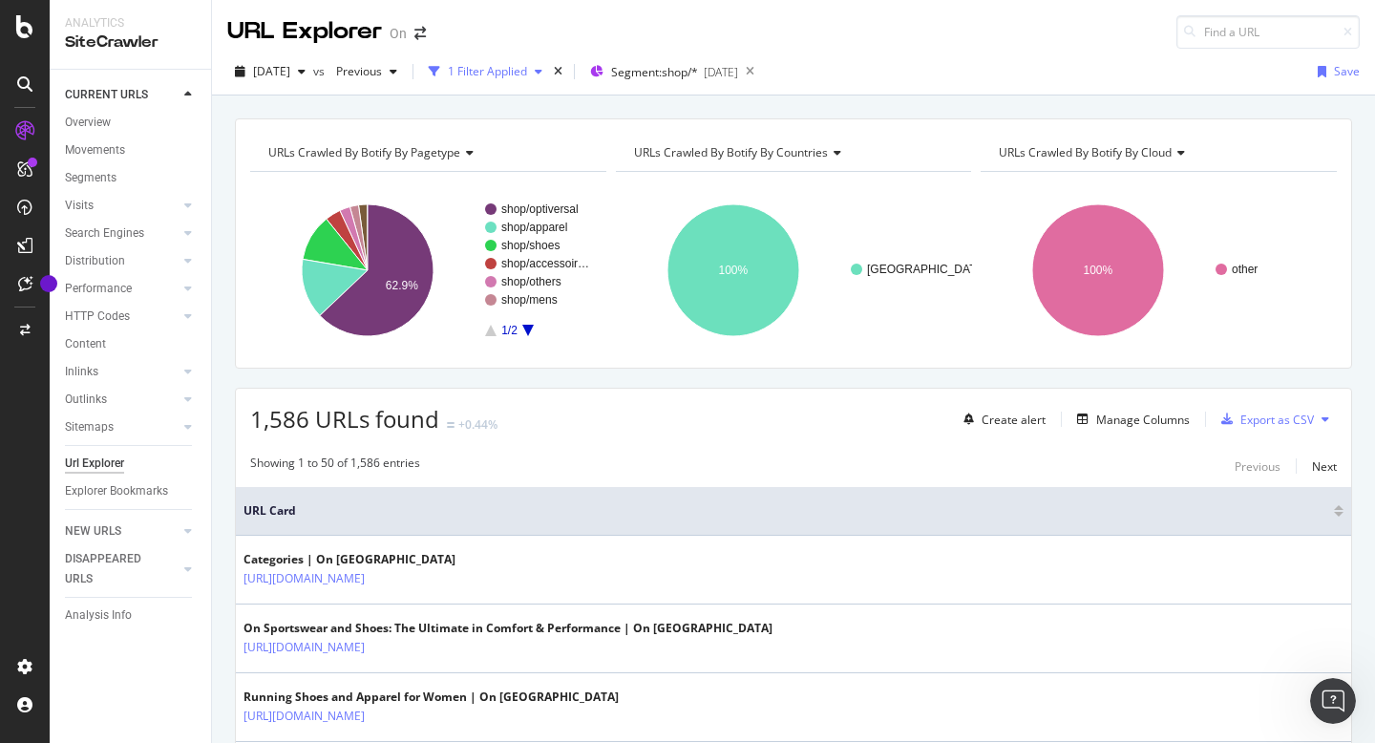
click at [498, 73] on div "1 Filter Applied" at bounding box center [487, 71] width 79 height 16
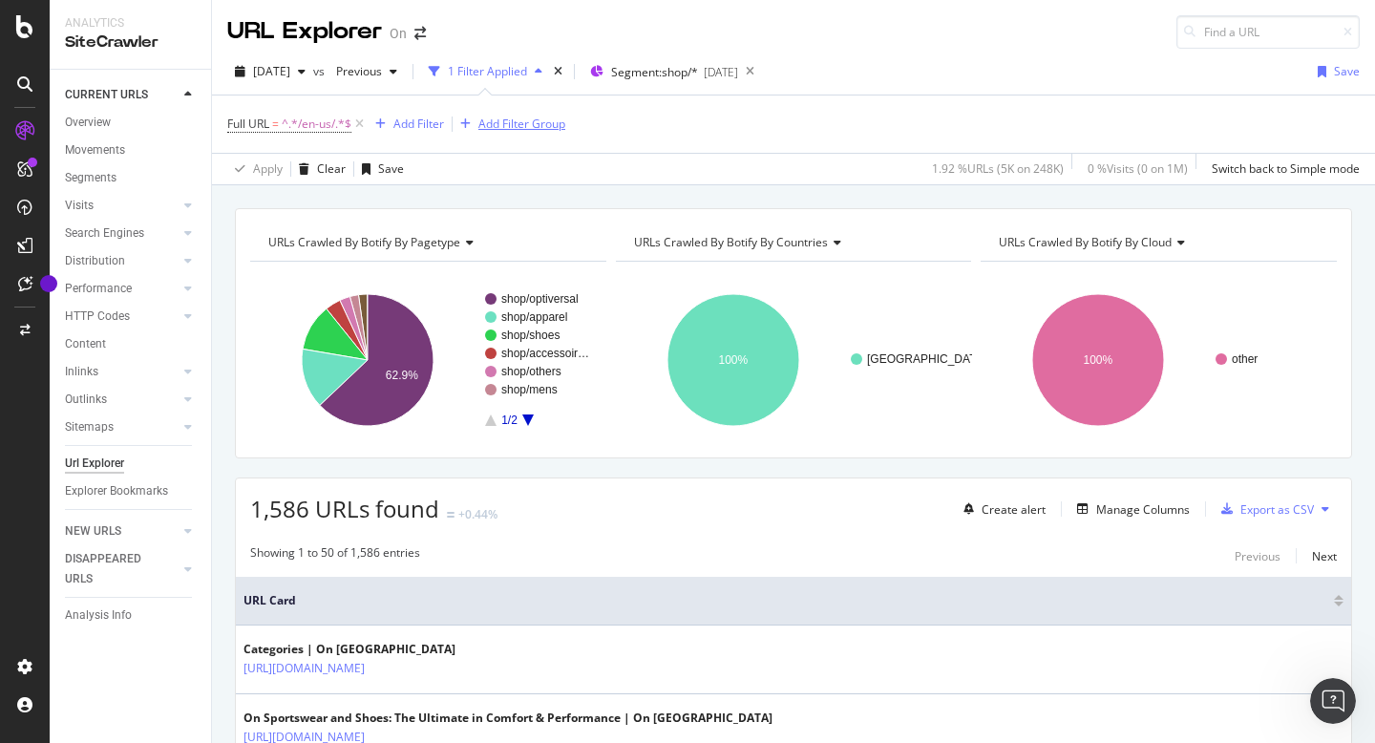
click at [494, 119] on div "Add Filter Group" at bounding box center [521, 124] width 87 height 16
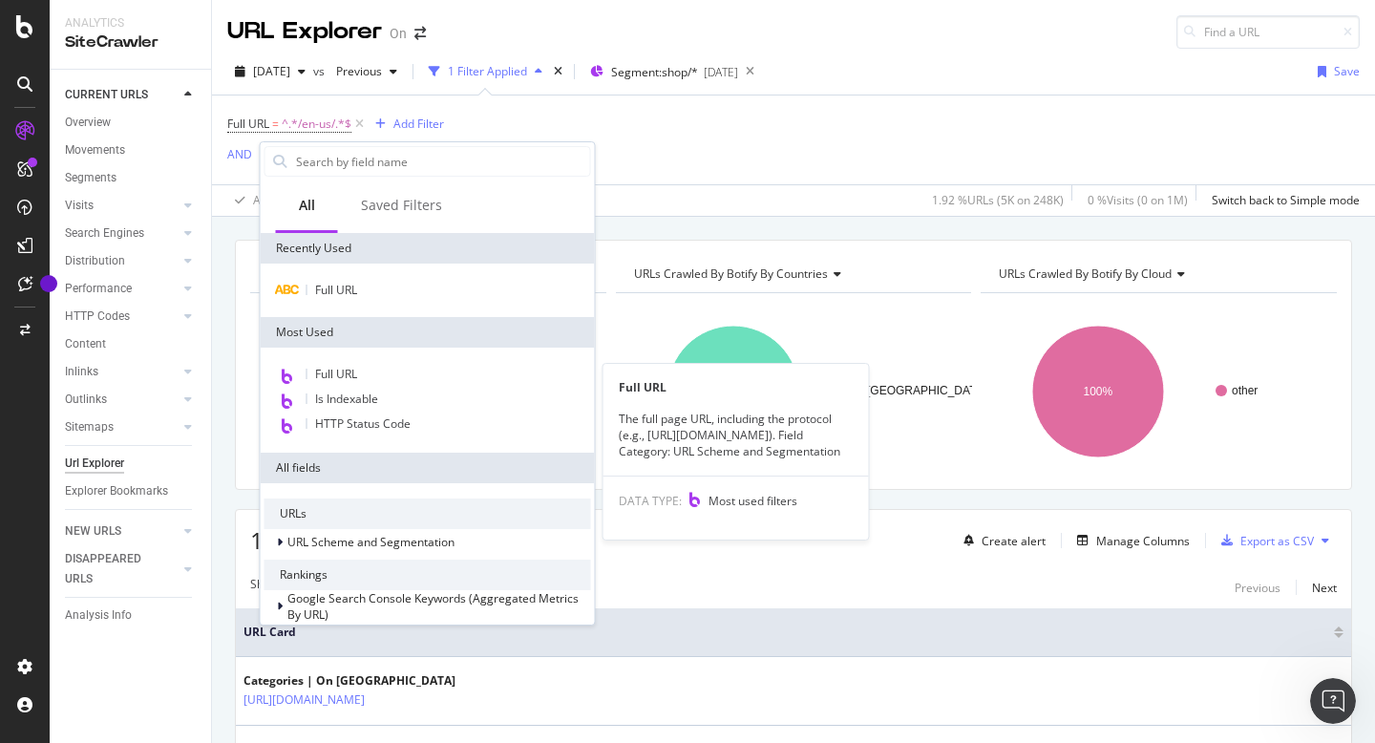
click at [321, 372] on span "Full URL" at bounding box center [336, 374] width 42 height 16
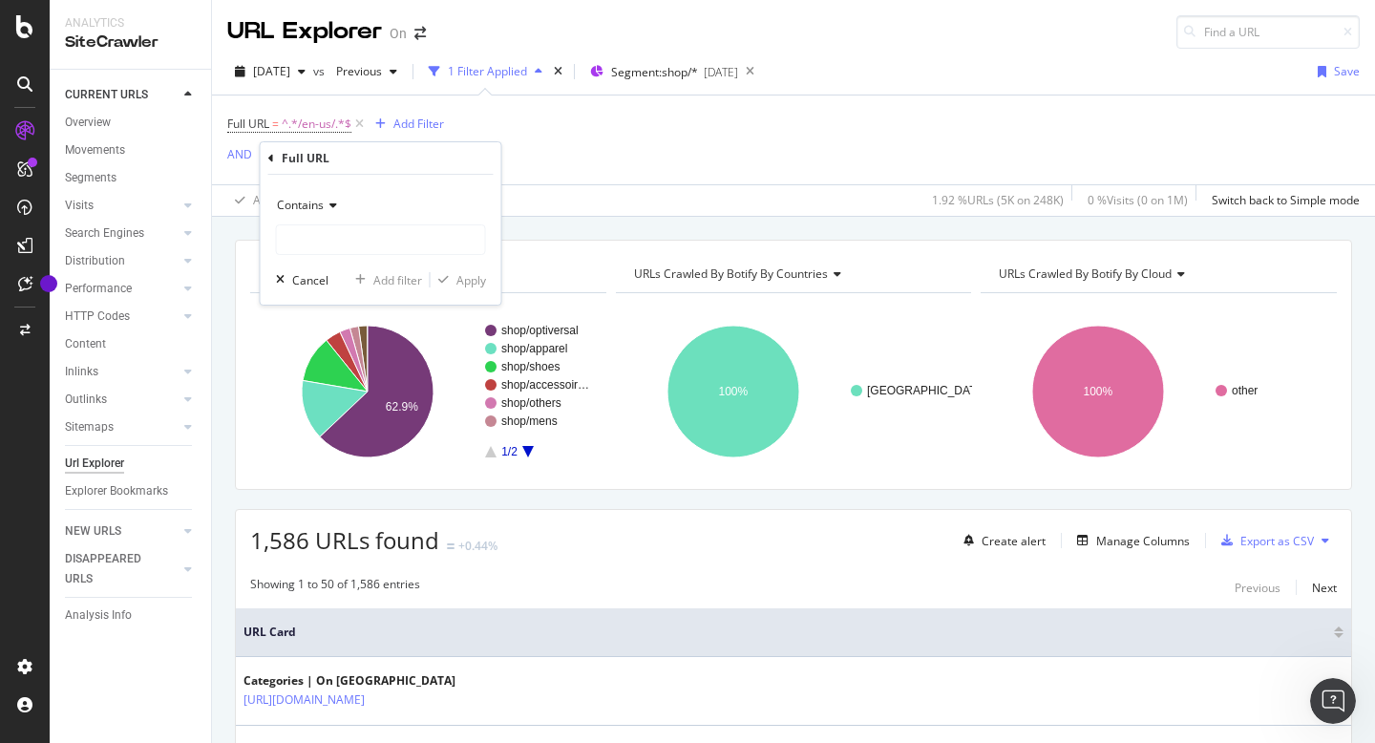
click at [332, 213] on div "Contains" at bounding box center [381, 205] width 210 height 31
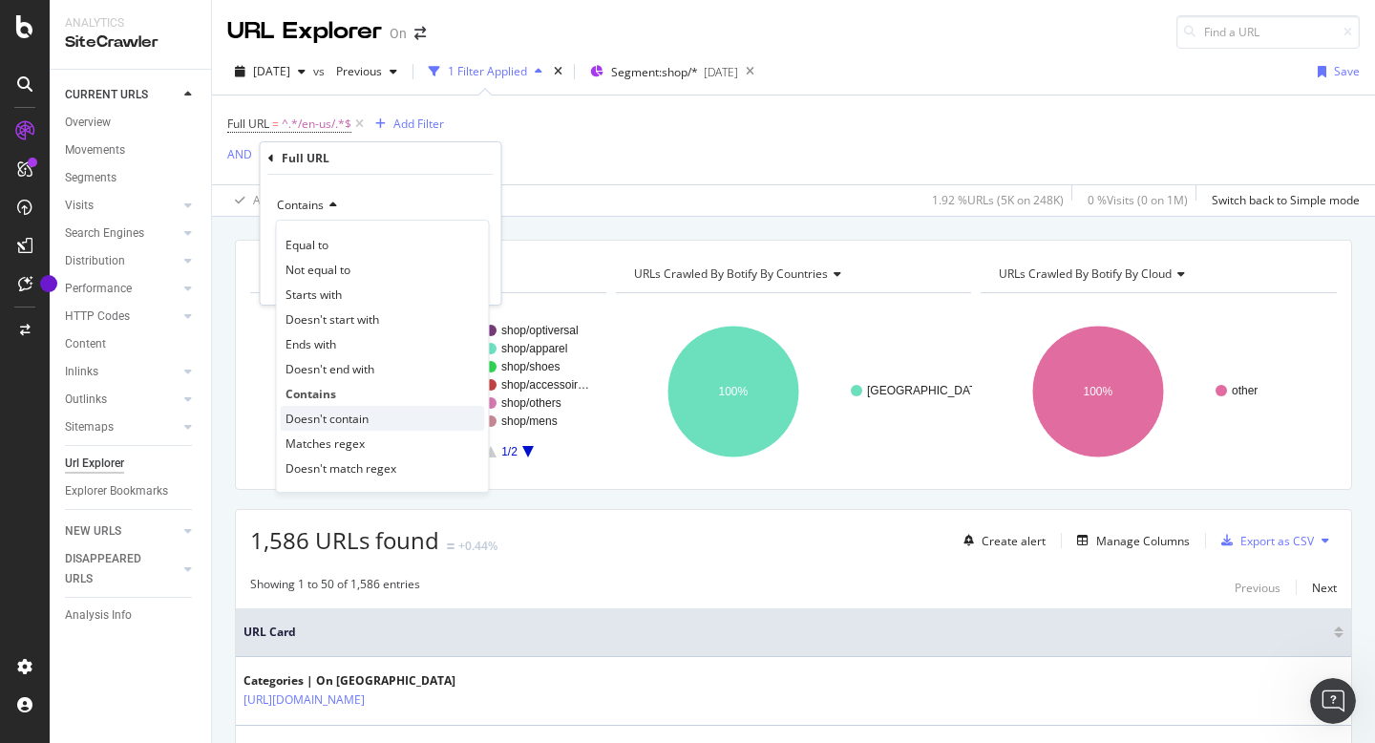
click at [310, 418] on span "Doesn't contain" at bounding box center [327, 419] width 83 height 16
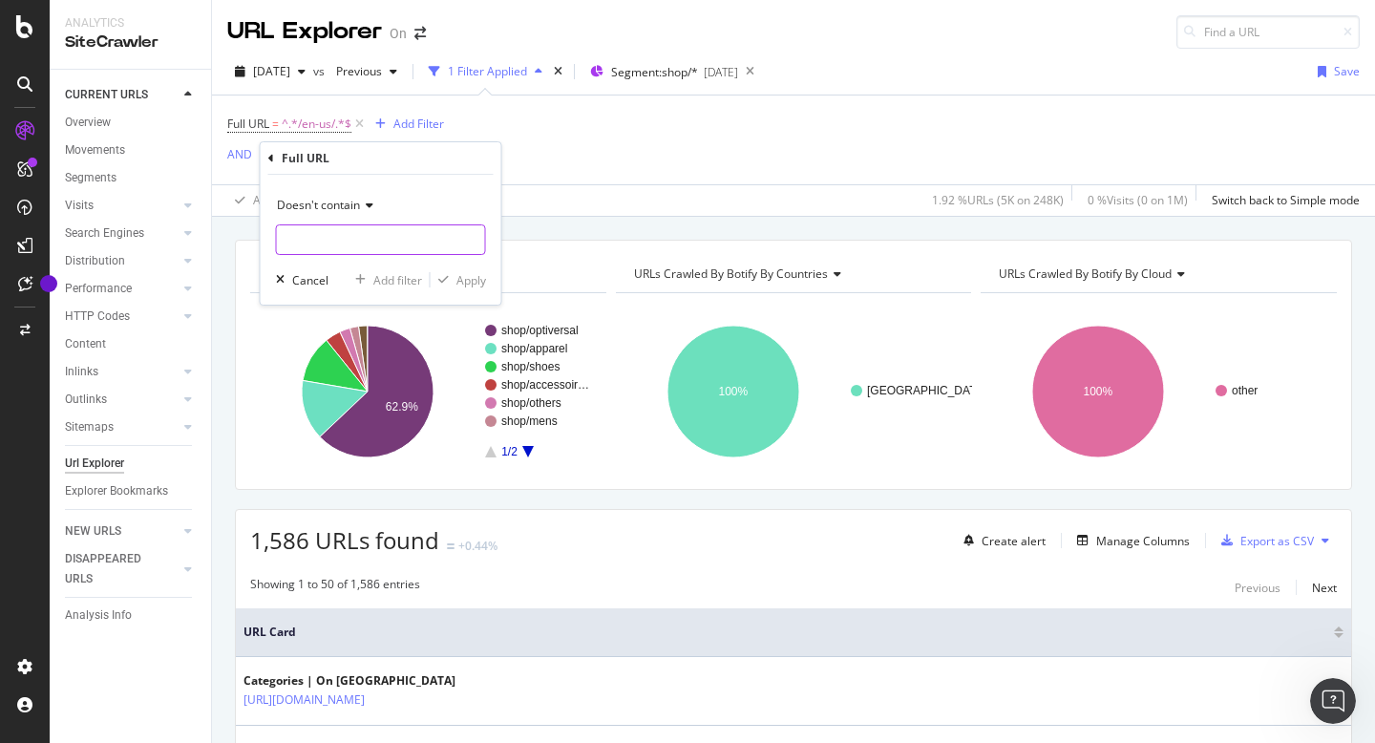
click at [309, 242] on input "text" at bounding box center [381, 239] width 208 height 31
type input "/o/"
click at [469, 280] on div "Apply" at bounding box center [472, 280] width 30 height 16
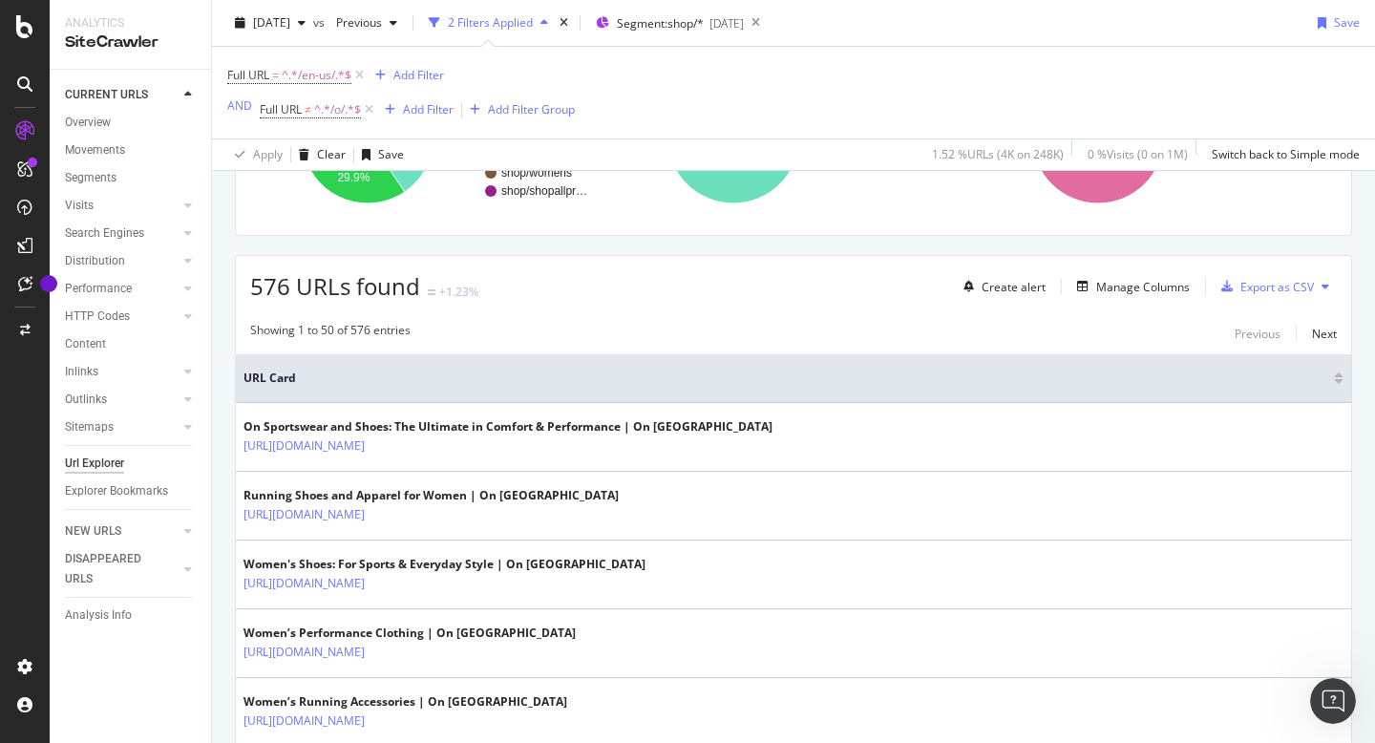
scroll to position [265, 0]
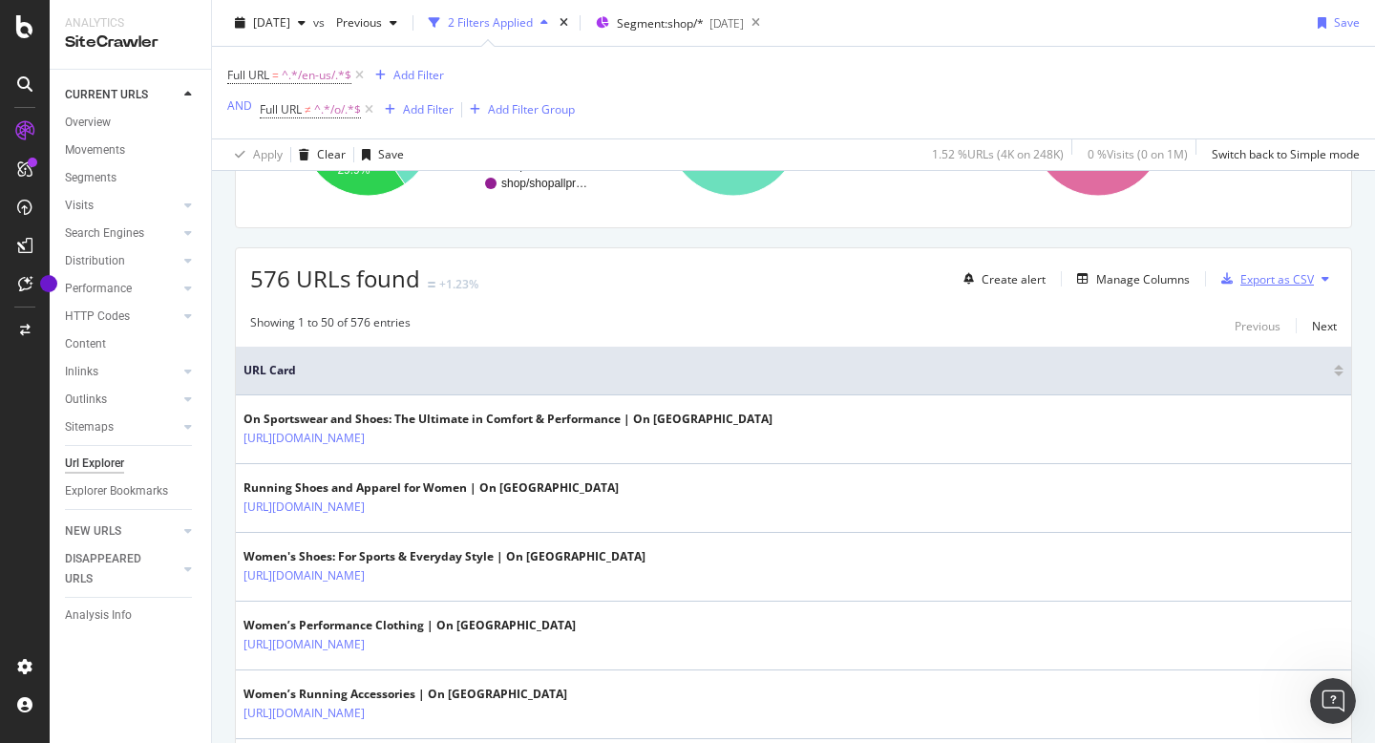
click at [1285, 284] on div "Export as CSV" at bounding box center [1278, 279] width 74 height 16
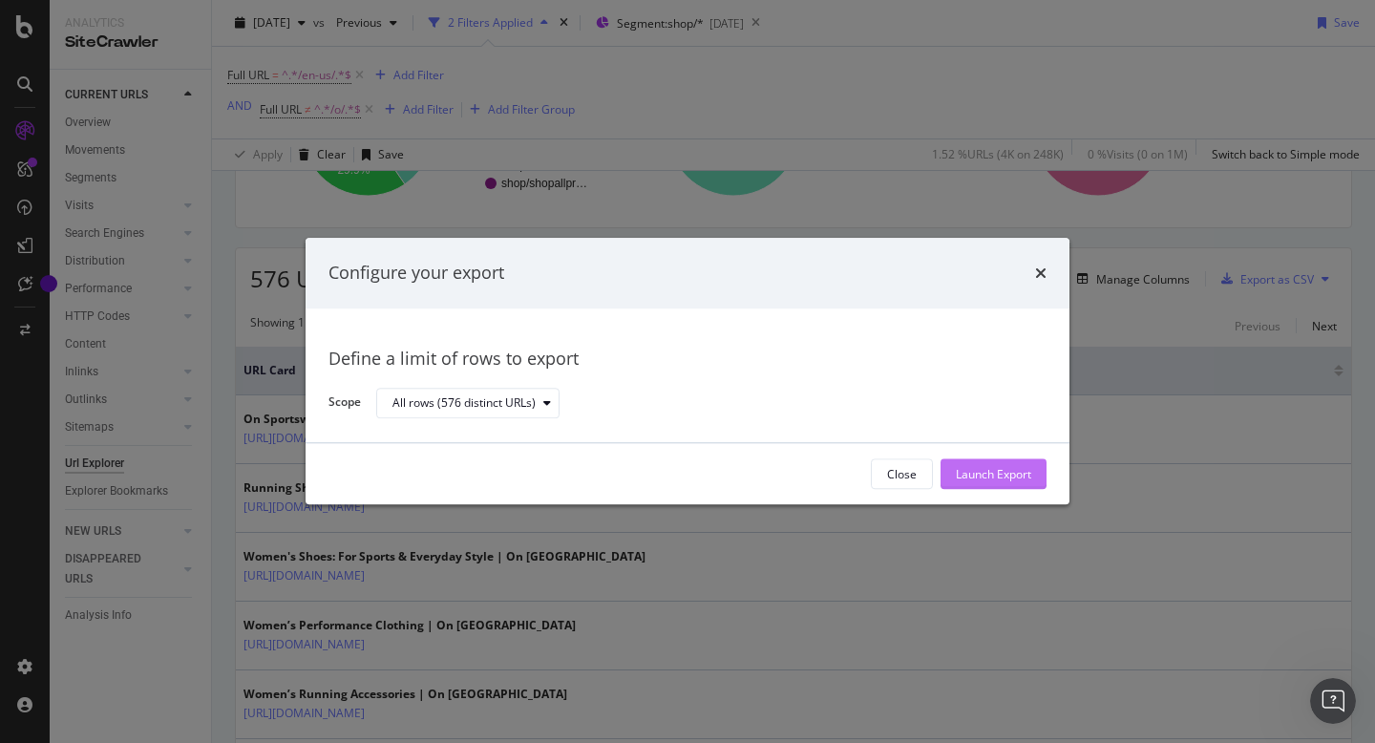
click at [968, 476] on div "Launch Export" at bounding box center [993, 474] width 75 height 16
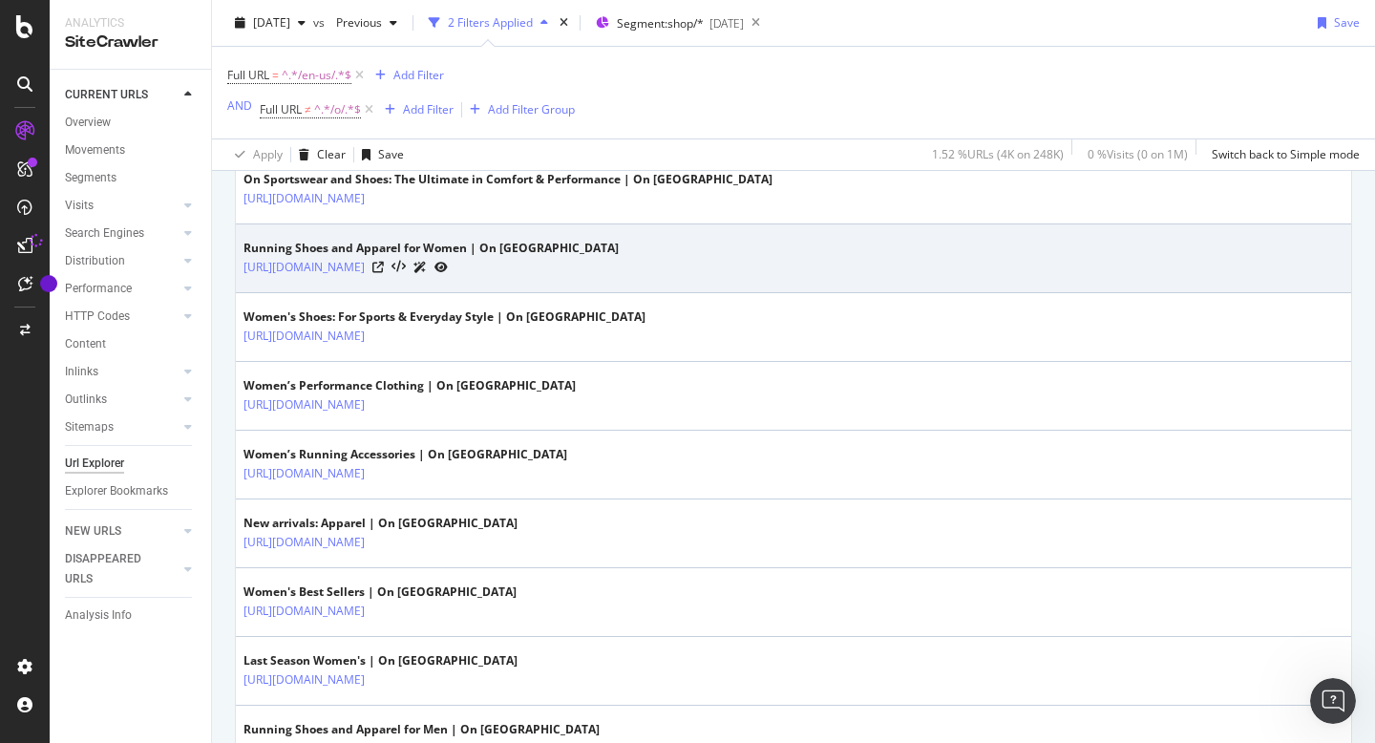
scroll to position [0, 0]
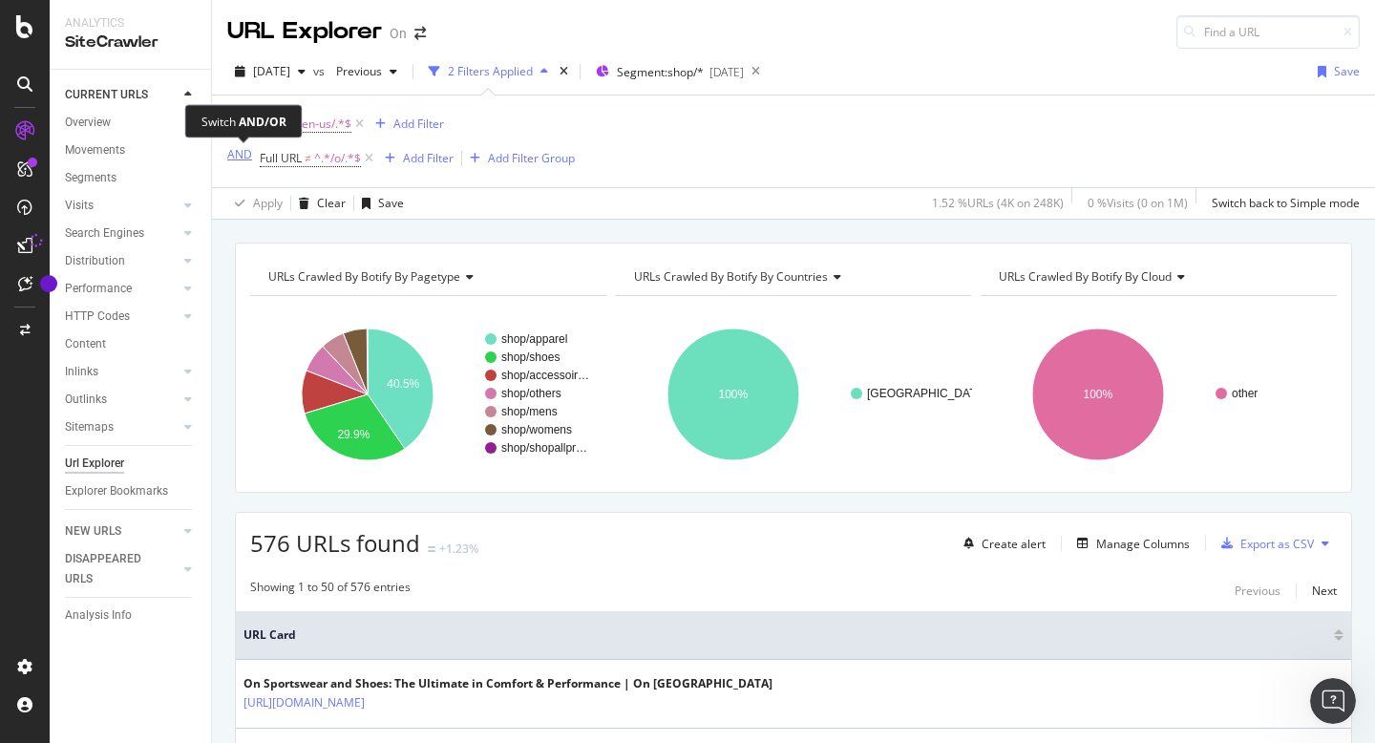
click at [229, 155] on div "AND" at bounding box center [239, 154] width 25 height 16
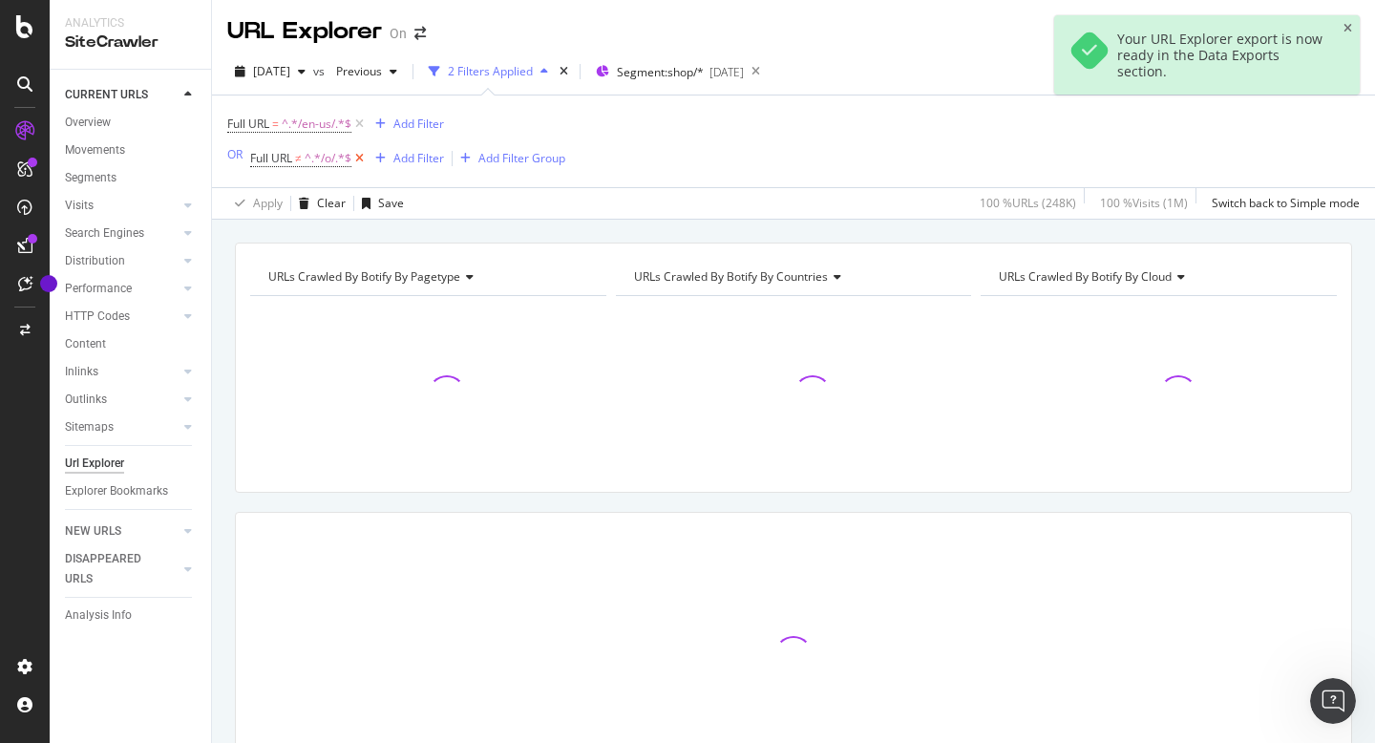
click at [361, 160] on icon at bounding box center [359, 158] width 16 height 19
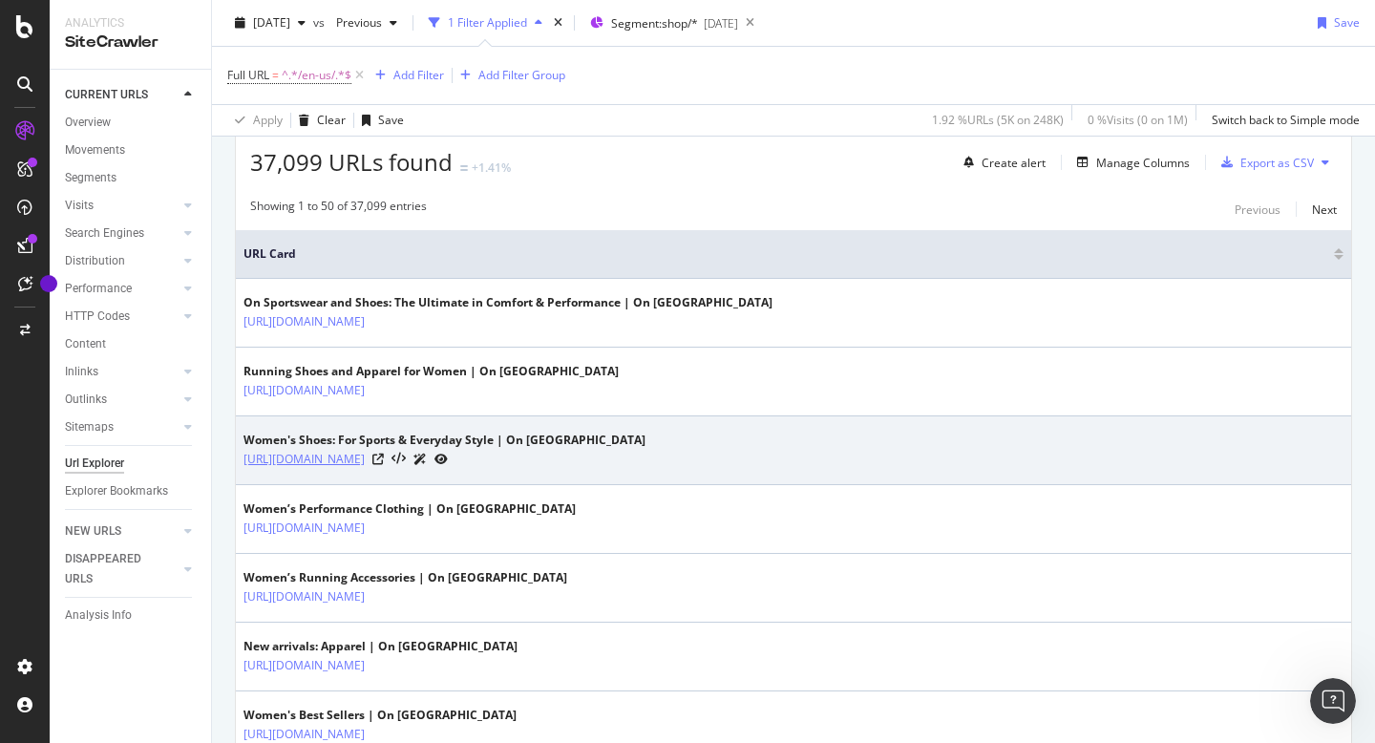
scroll to position [346, 0]
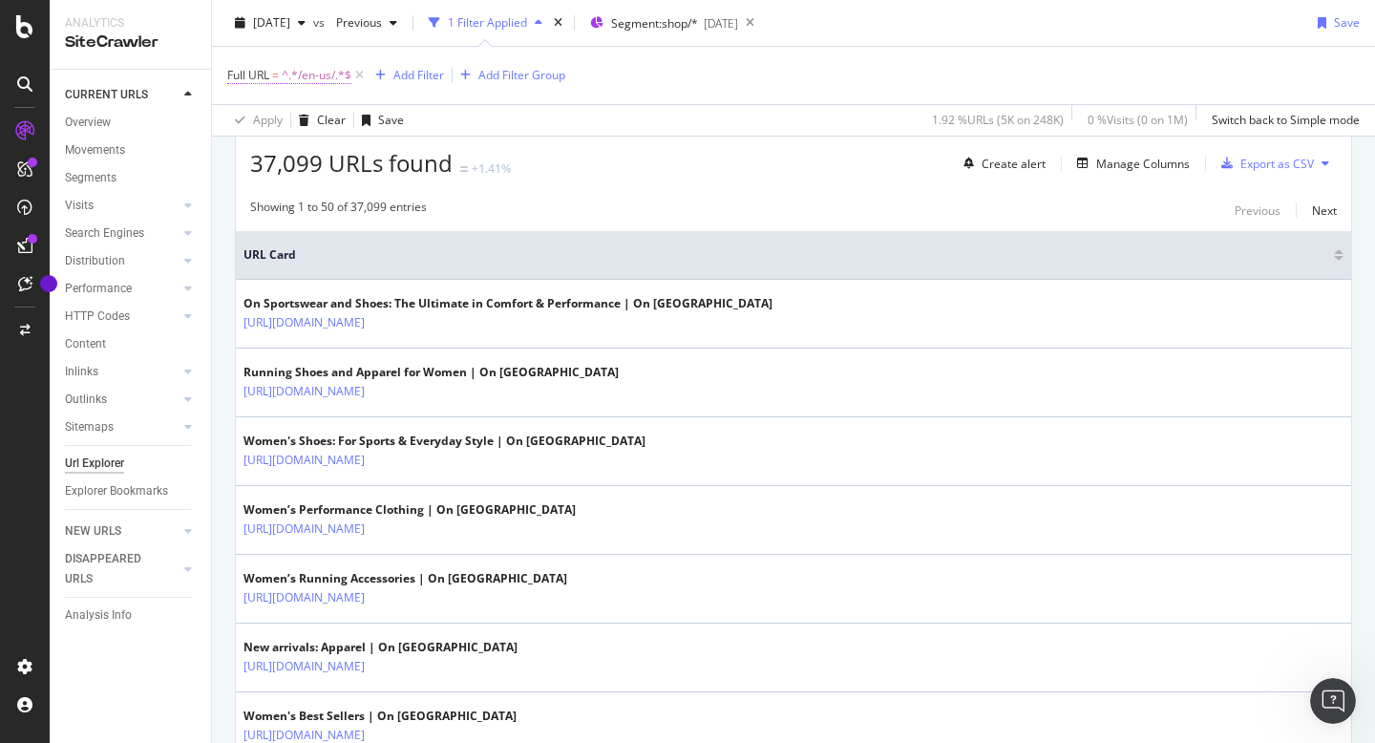
click at [262, 74] on span "Full URL" at bounding box center [248, 75] width 42 height 16
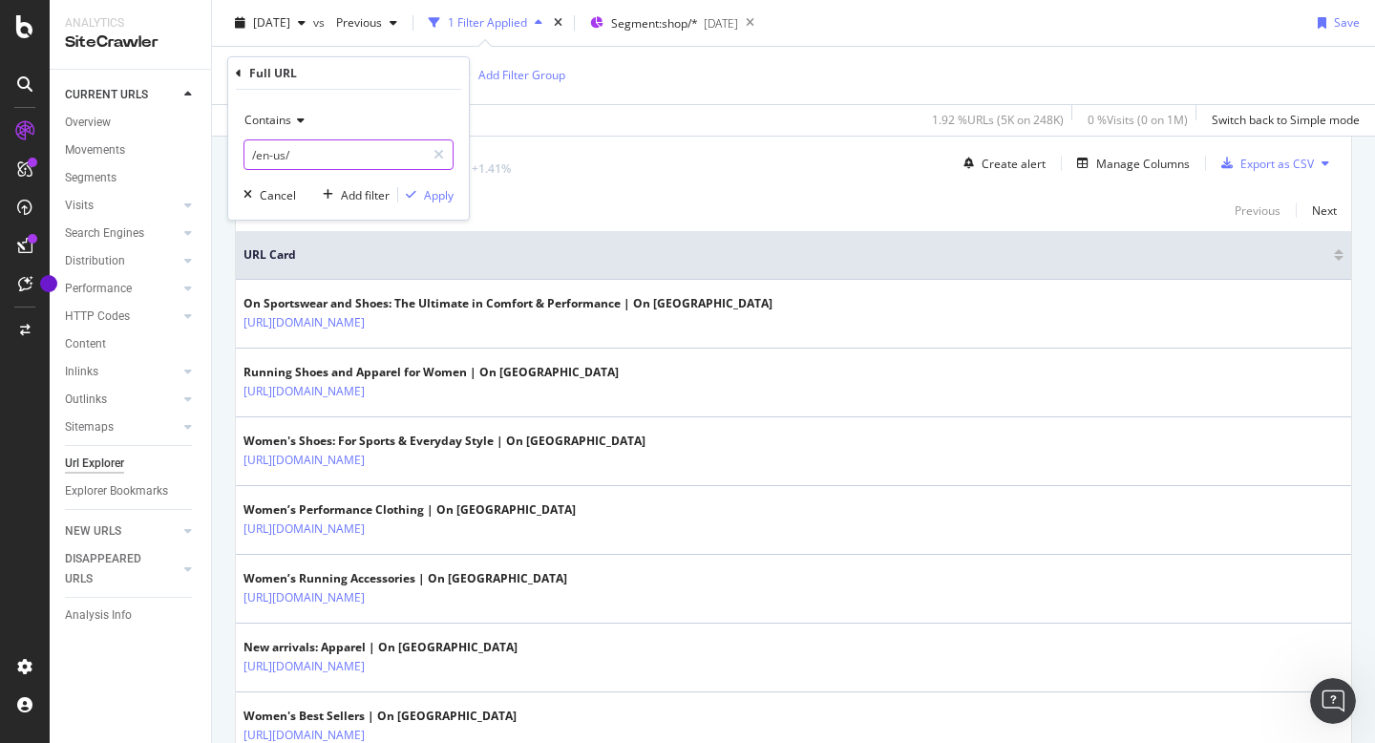
click at [301, 159] on input "/en-us/" at bounding box center [334, 154] width 181 height 31
click at [436, 200] on div "Apply" at bounding box center [439, 195] width 30 height 16
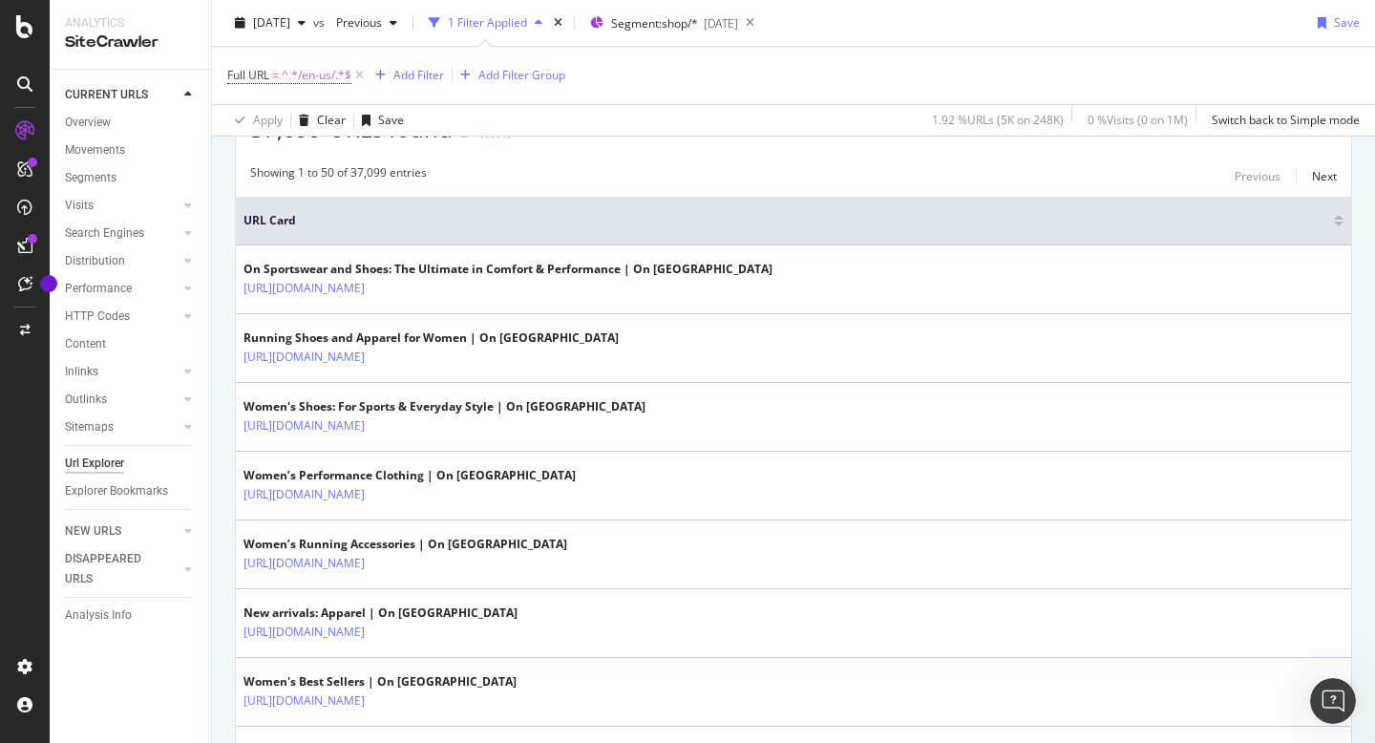
scroll to position [0, 0]
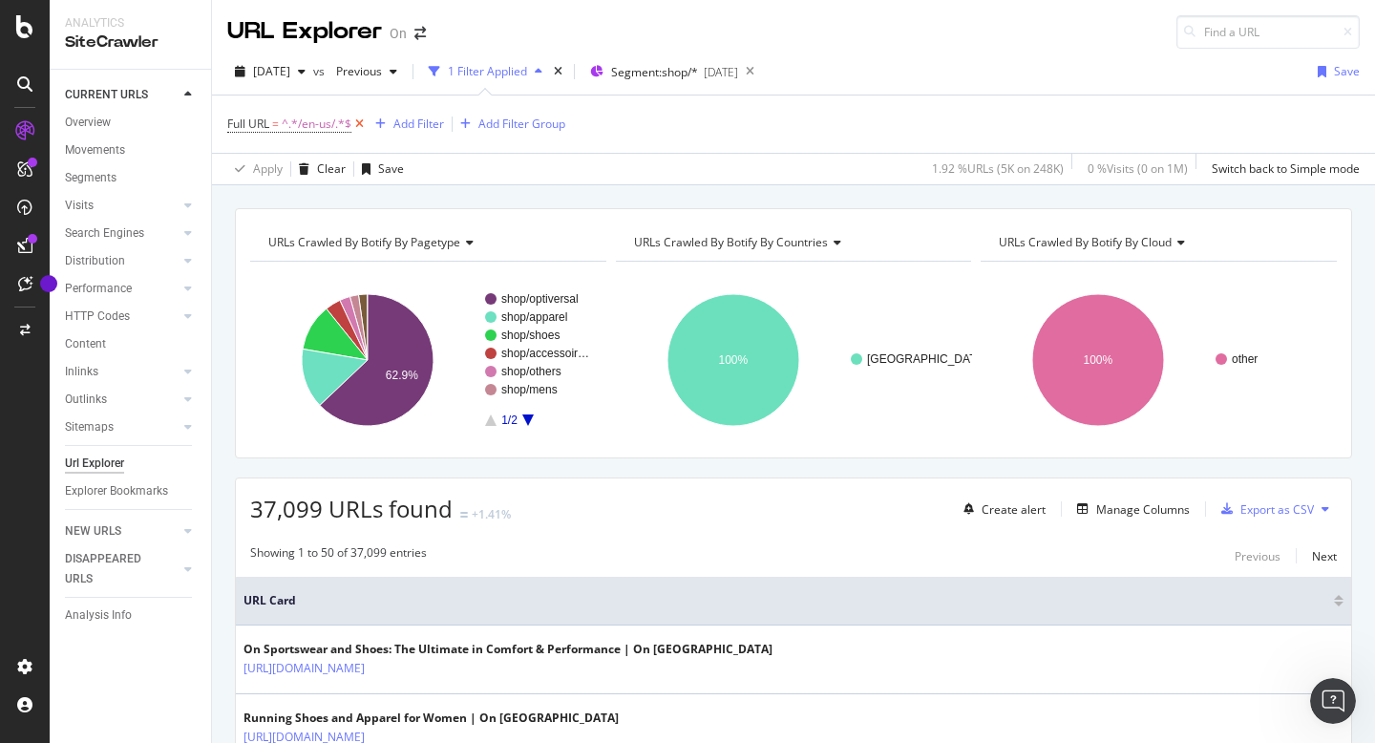
click at [363, 125] on icon at bounding box center [359, 124] width 16 height 19
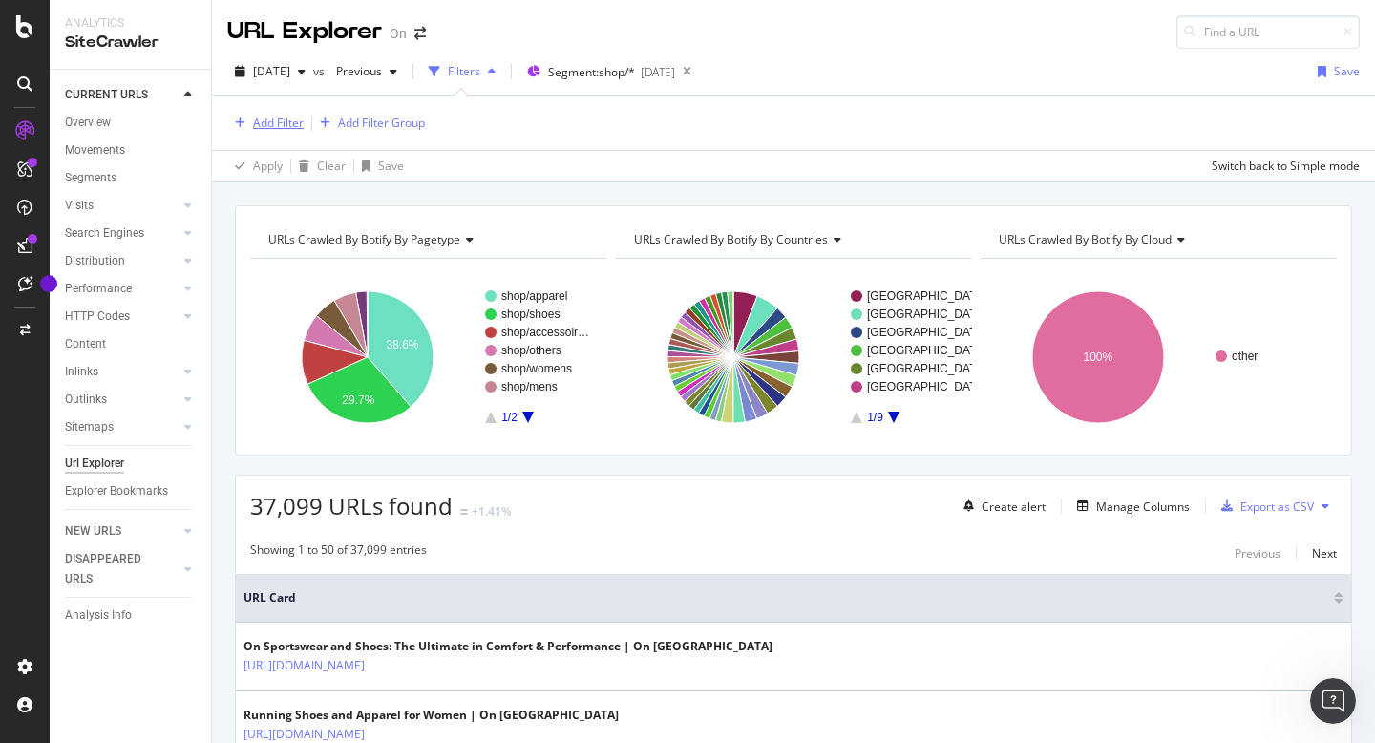
click at [284, 117] on div "Add Filter" at bounding box center [278, 123] width 51 height 16
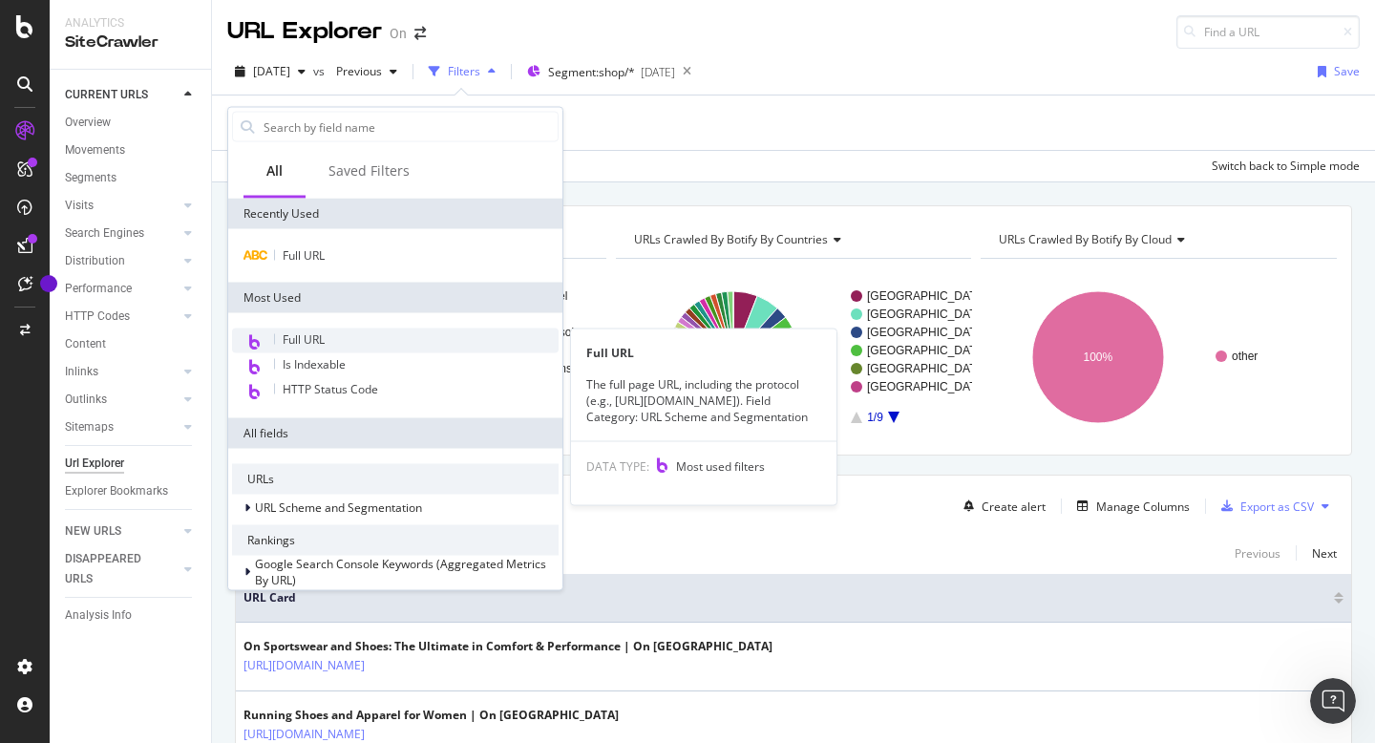
click at [316, 340] on span "Full URL" at bounding box center [304, 339] width 42 height 16
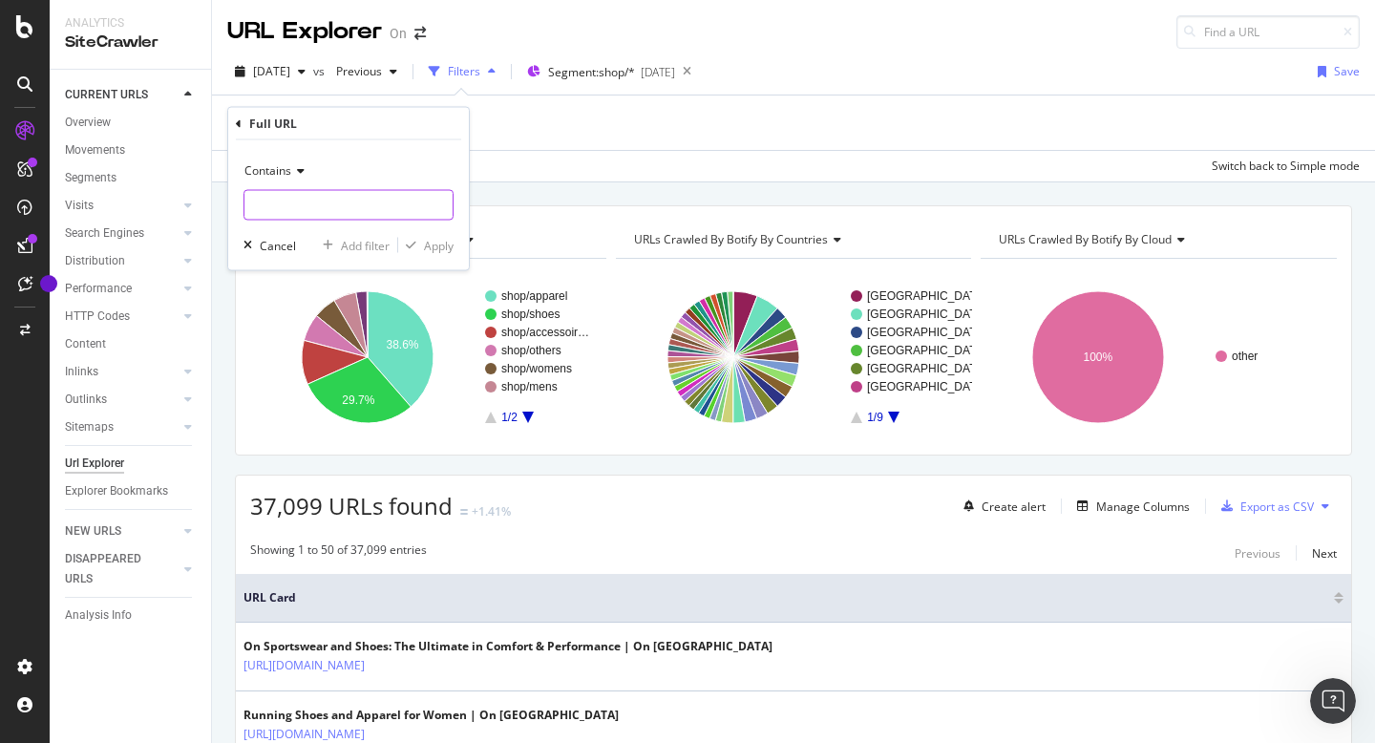
click at [338, 202] on input "text" at bounding box center [348, 205] width 208 height 31
type input "/en-us/"
click at [439, 245] on div "Apply" at bounding box center [439, 245] width 30 height 16
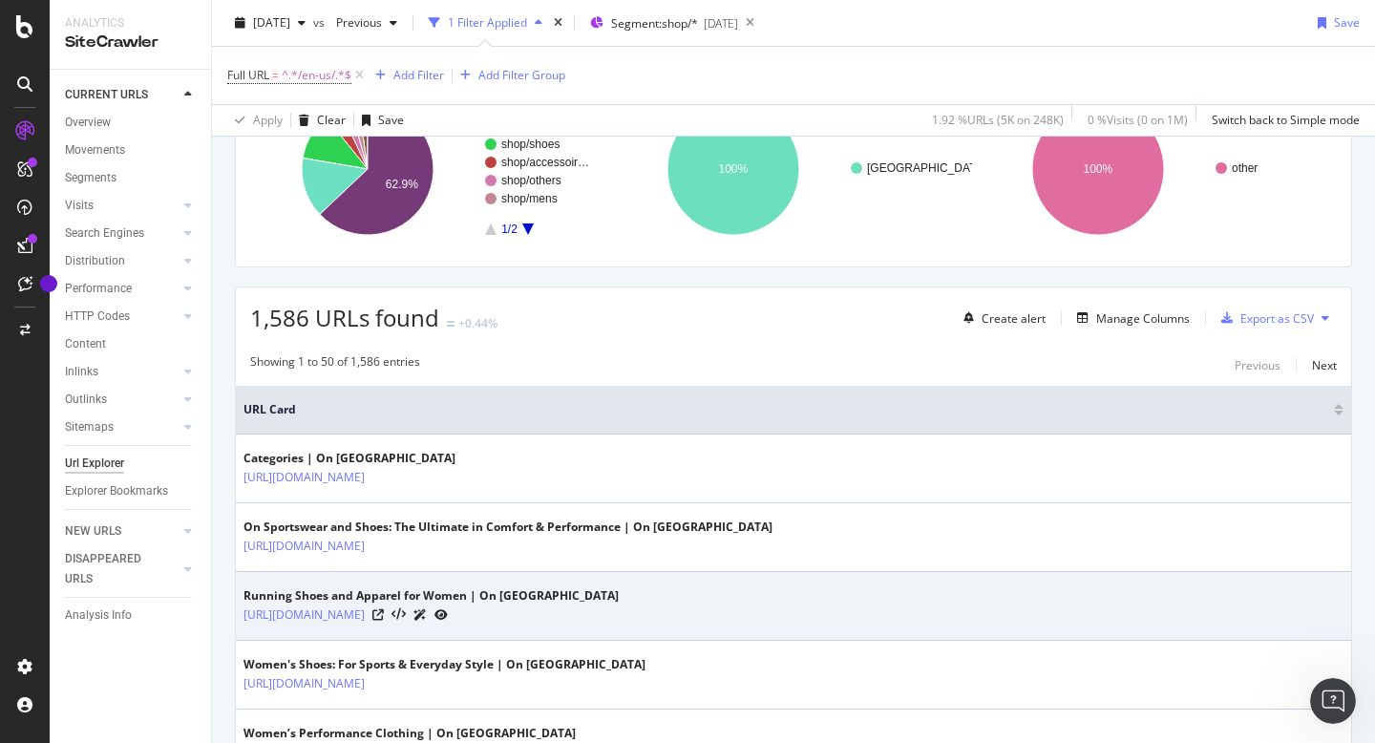
scroll to position [118, 0]
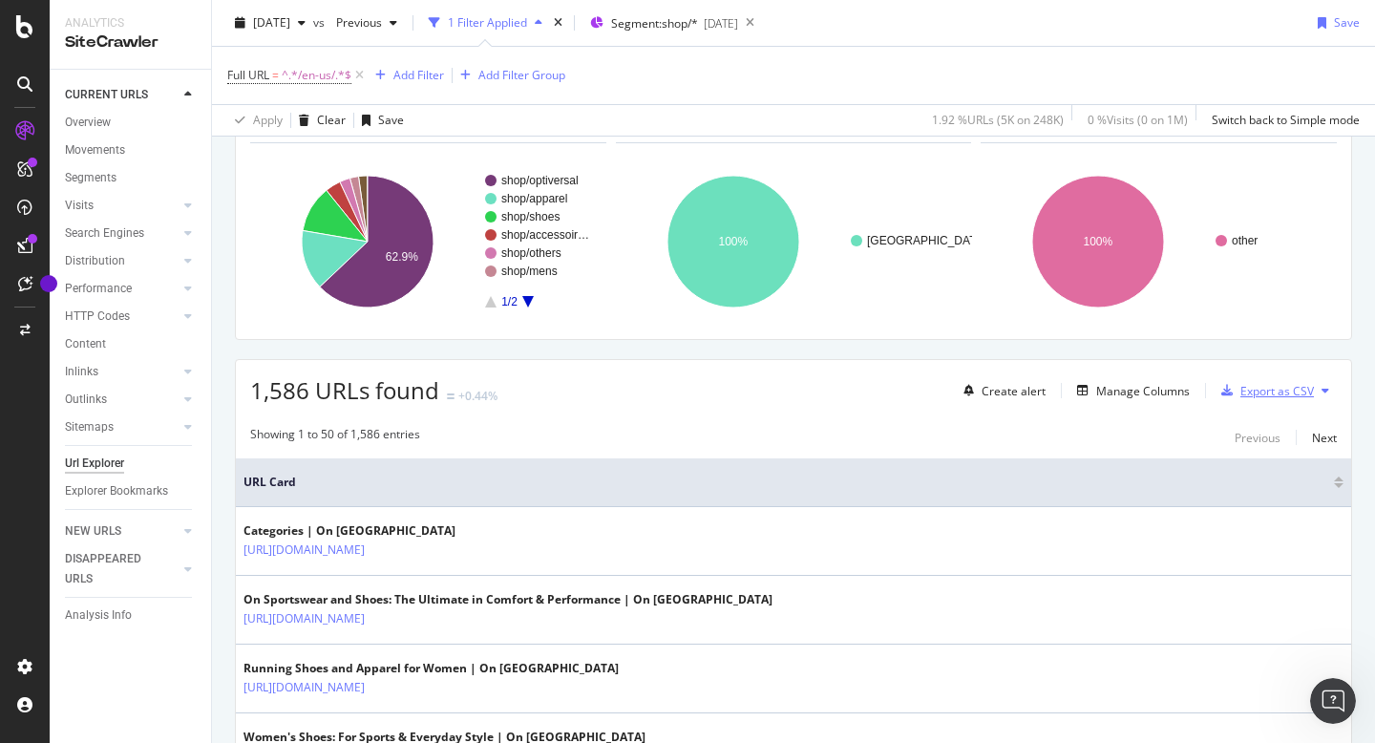
click at [1279, 396] on div "Export as CSV" at bounding box center [1278, 391] width 74 height 16
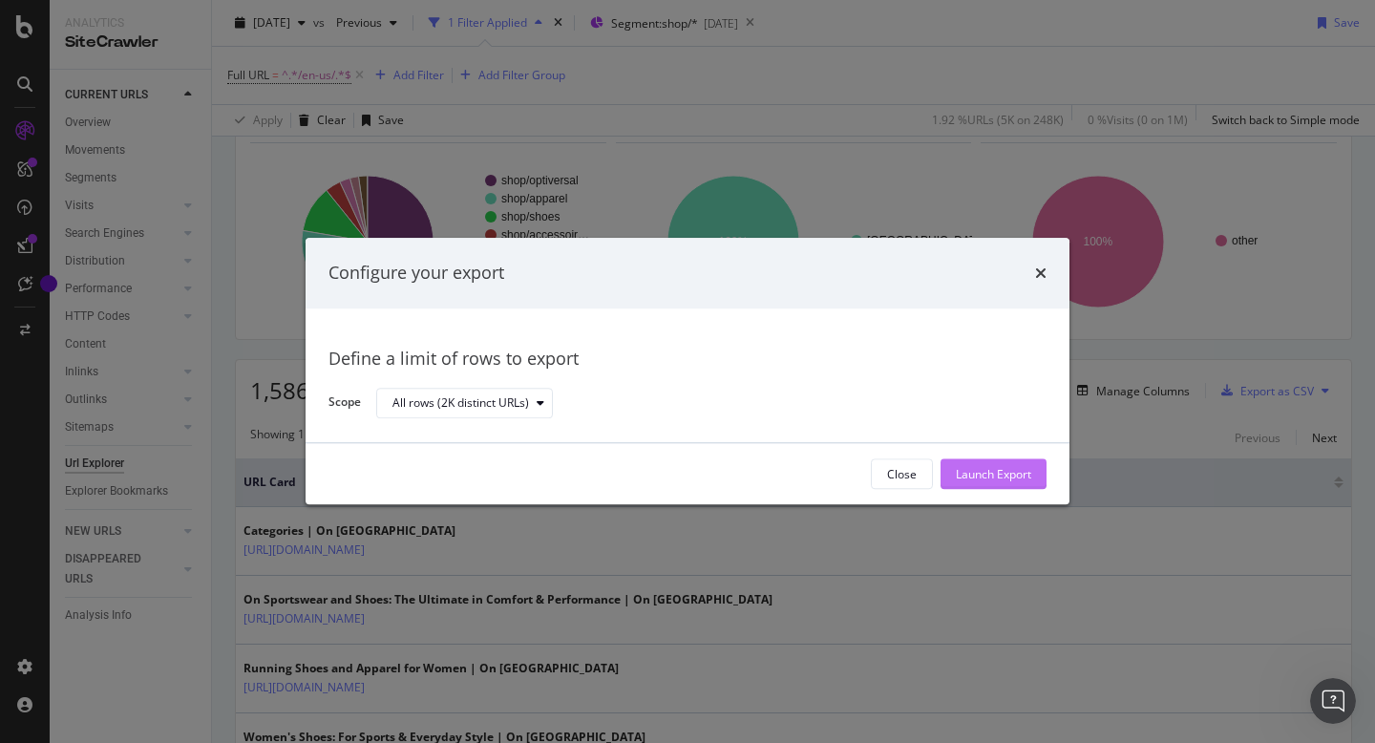
click at [985, 471] on div "Launch Export" at bounding box center [993, 474] width 75 height 16
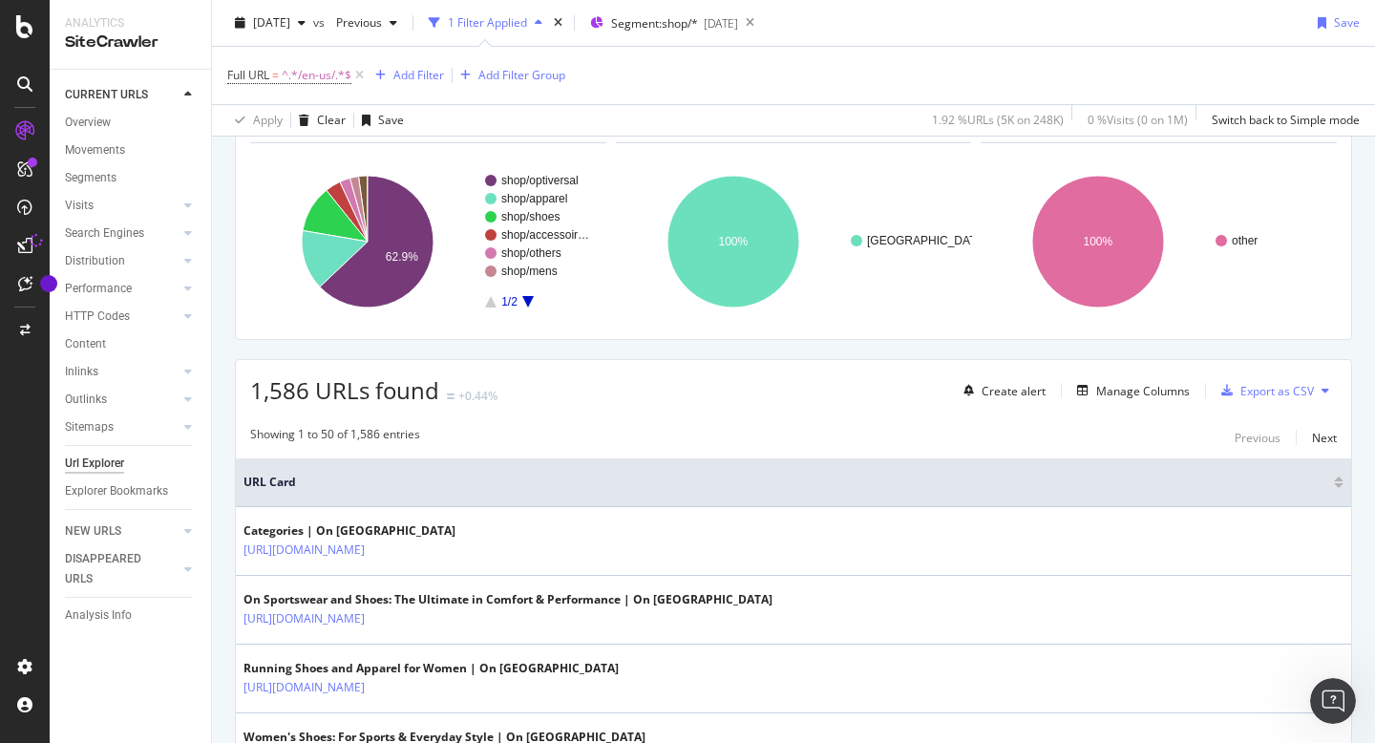
click at [28, 133] on icon at bounding box center [24, 130] width 19 height 19
